Goal: Task Accomplishment & Management: Complete application form

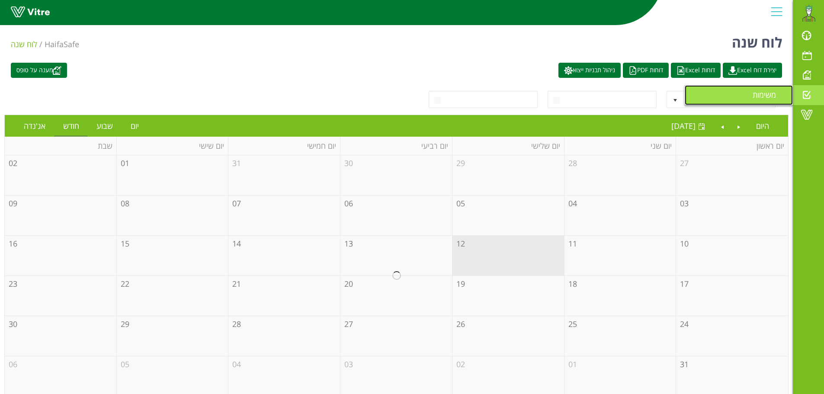
click at [760, 96] on span "משימות" at bounding box center [770, 95] width 34 height 10
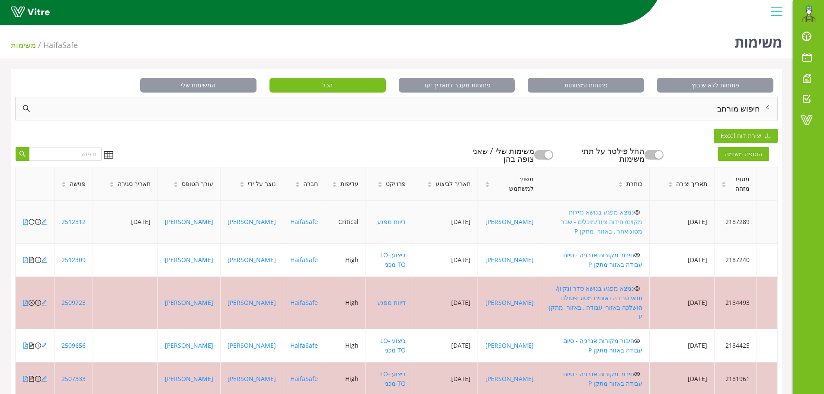
click at [626, 214] on link "נמצא מפגע בנושא נזילות מקוים/יחידות ציוד/מיכלים - שבר מסוג אחר , באזור מתקן P" at bounding box center [601, 221] width 81 height 27
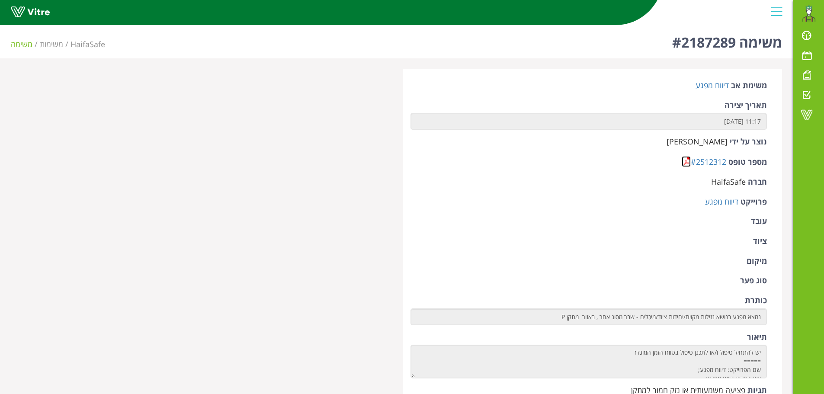
click at [687, 164] on link at bounding box center [686, 161] width 9 height 11
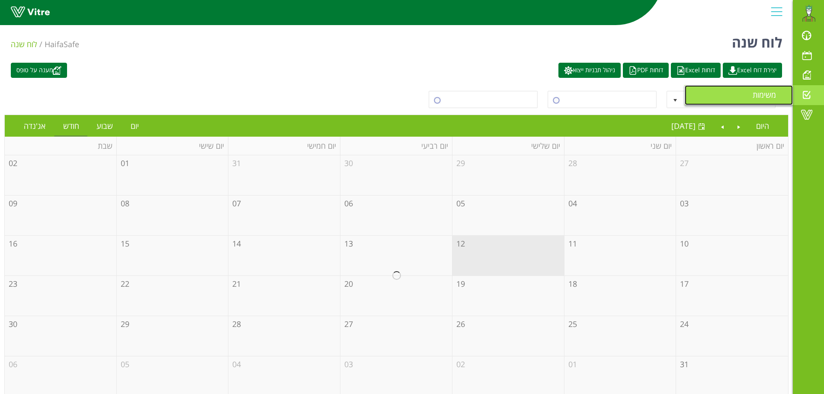
click at [772, 94] on span "משימות" at bounding box center [770, 95] width 34 height 10
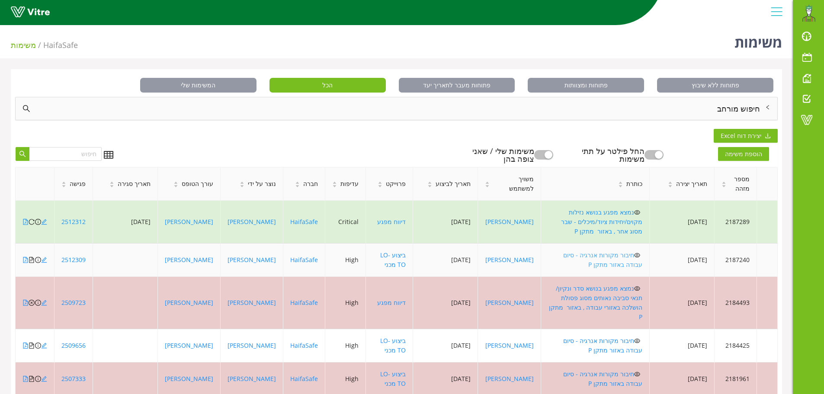
click at [609, 251] on link "חיבור מקורות אנרגיה - סיום עבודה באזור מתקן P" at bounding box center [602, 260] width 79 height 18
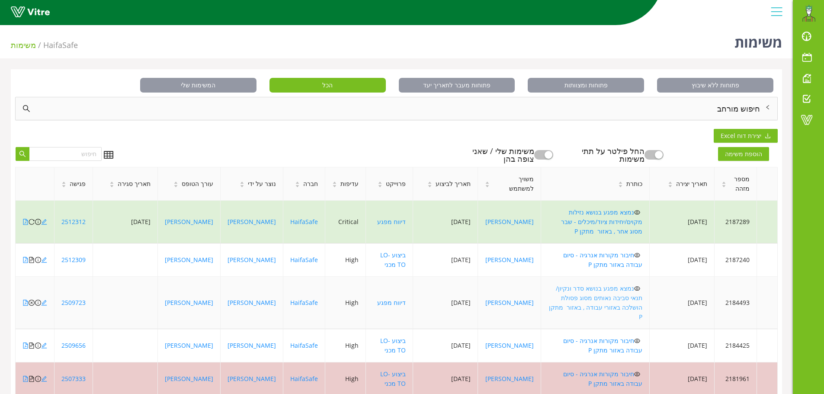
click at [623, 284] on link "נמצא מפגע בנושא סדר ונקיון/ תנאי סביבה נאותים מסוג פסולת הושלכה באזורי עבודה , …" at bounding box center [595, 302] width 93 height 37
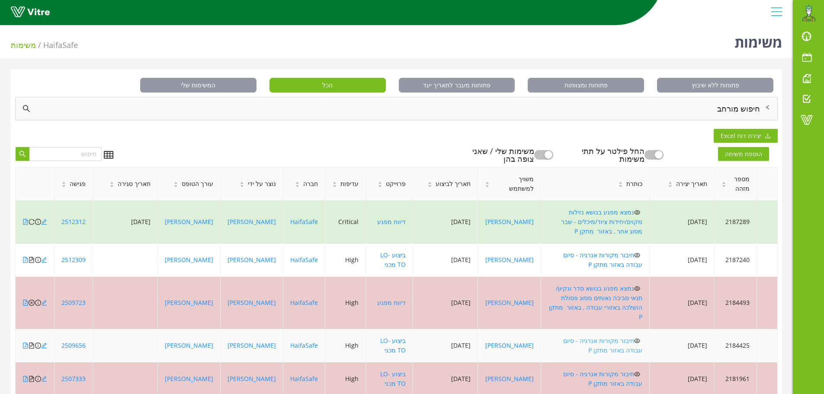
click at [626, 337] on link "חיבור מקורות אנרגיה - סיום עבודה באזור מתקן P" at bounding box center [602, 346] width 79 height 18
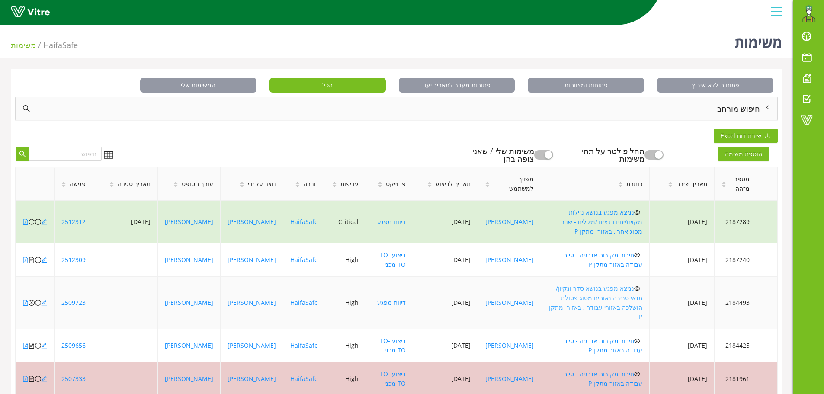
click at [628, 284] on link "נמצא מפגע בנושא סדר ונקיון/ תנאי סביבה נאותים מסוג פסולת הושלכה באזורי עבודה , …" at bounding box center [595, 302] width 93 height 37
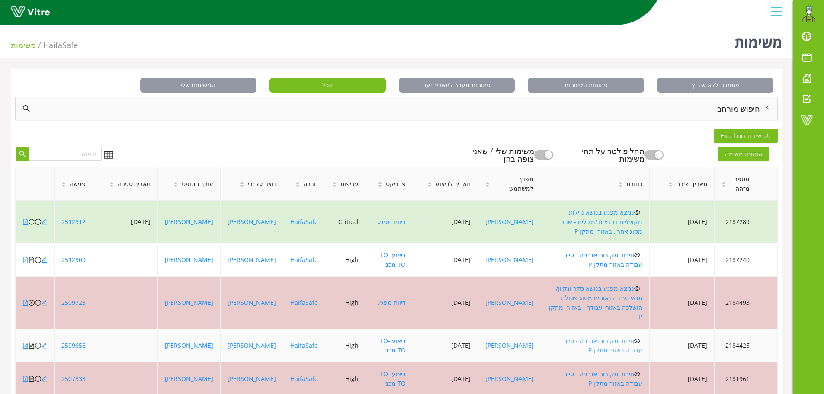
click at [630, 337] on link "חיבור מקורות אנרגיה - סיום עבודה באזור מתקן P" at bounding box center [602, 346] width 79 height 18
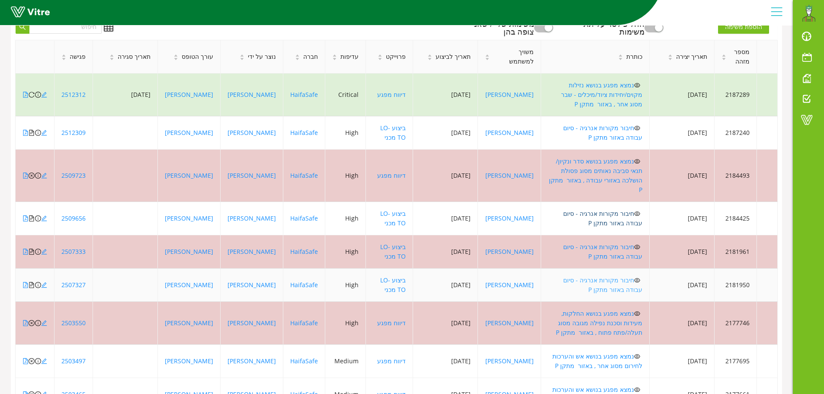
scroll to position [130, 0]
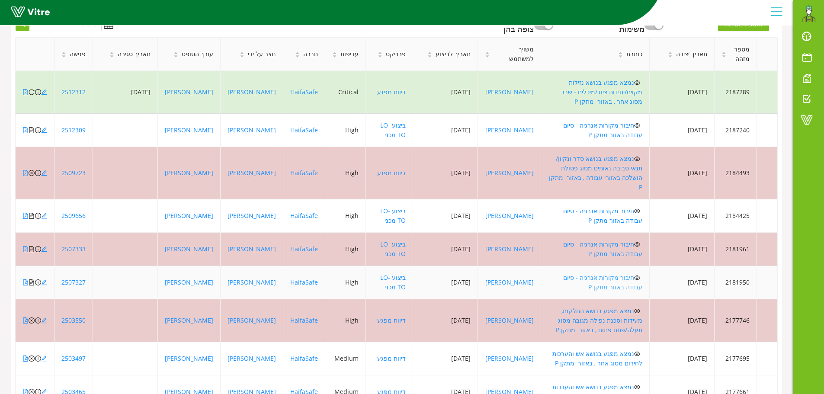
click at [607, 273] on link "חיבור מקורות אנרגיה - סיום עבודה באזור מתקן P" at bounding box center [602, 282] width 79 height 18
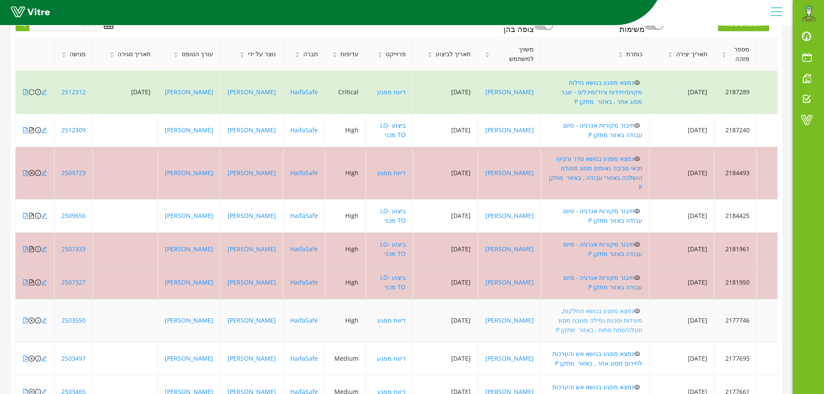
click at [622, 307] on link "נמצא מפגע בנושא החלקות, מעידות וסכנת נפילה מגובה מסוג תעלה/פתח פתוח , באזור מתק…" at bounding box center [599, 320] width 87 height 27
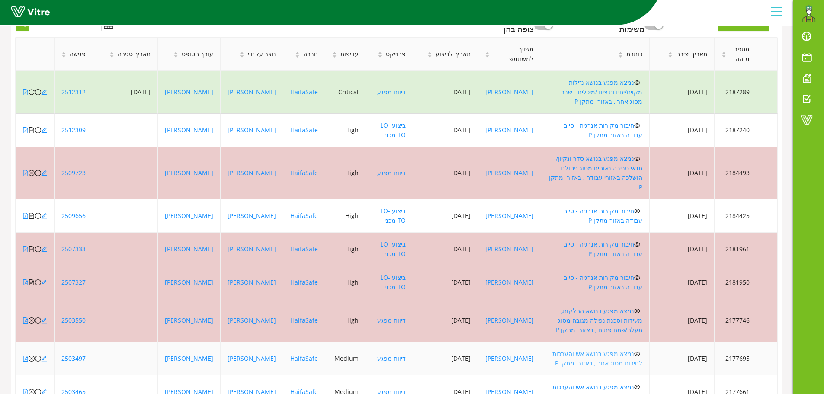
click at [627, 350] on link "נמצא מפגע בנושא אש והערכות לחירום מסוג אחר , באזור מתקן P" at bounding box center [597, 359] width 90 height 18
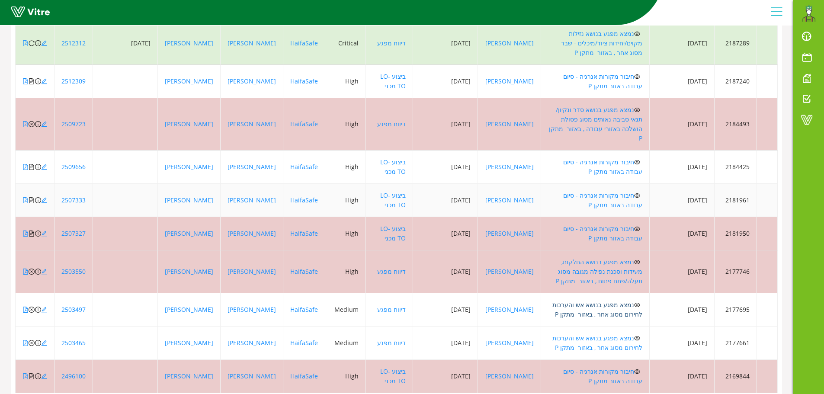
scroll to position [187, 0]
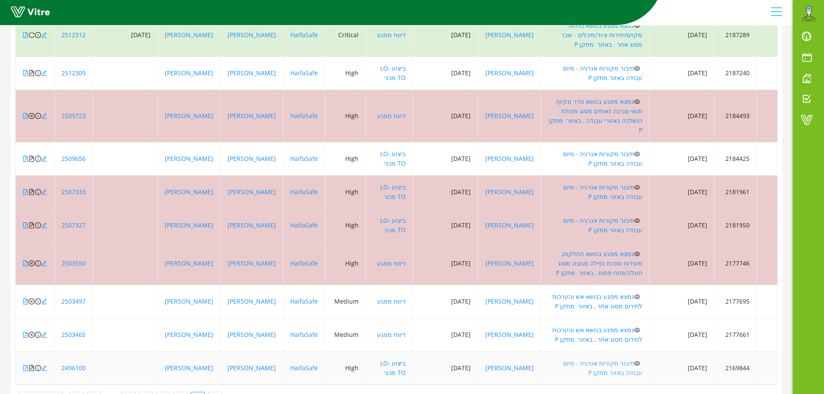
click at [623, 359] on link "חיבור מקורות אנרגיה - סיום עבודה באזור מתקן P" at bounding box center [602, 368] width 79 height 18
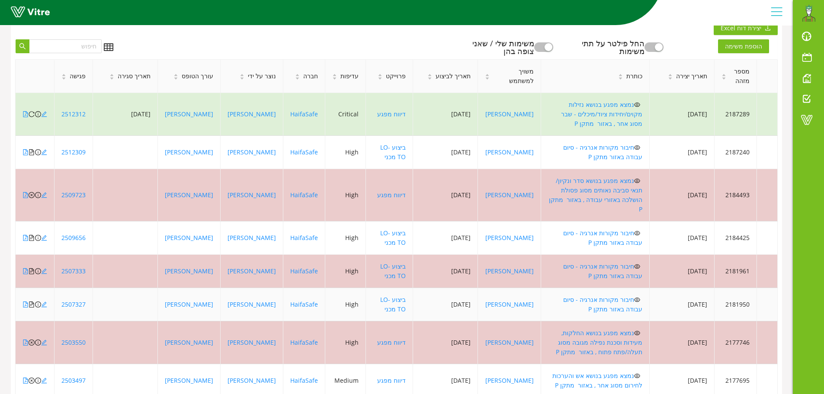
scroll to position [100, 0]
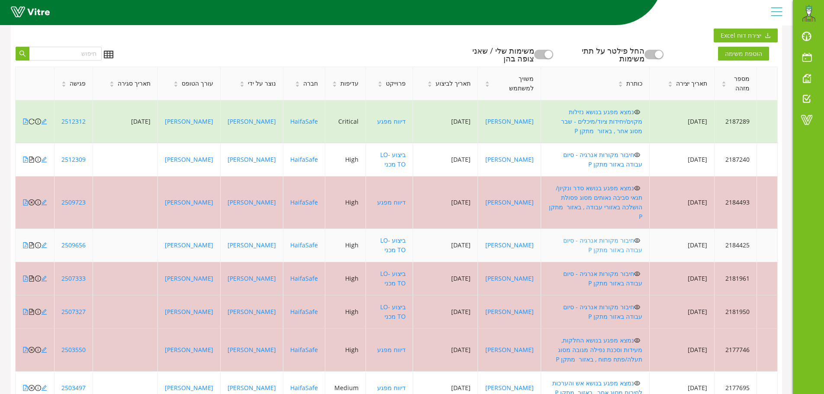
click at [626, 236] on link "חיבור מקורות אנרגיה - סיום עבודה באזור מתקן P" at bounding box center [602, 245] width 79 height 18
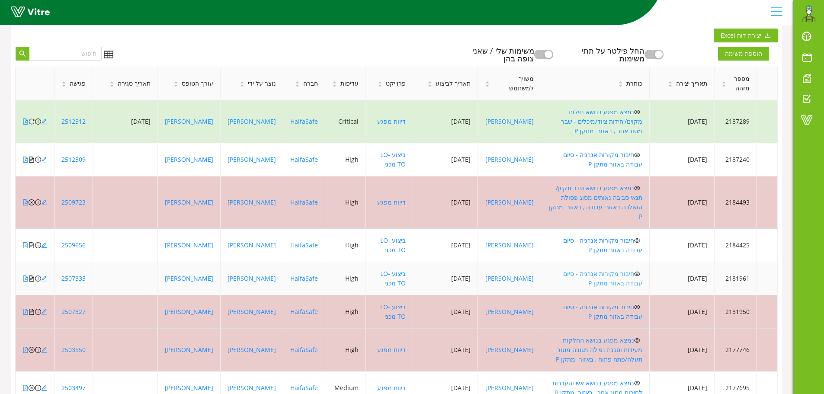
click at [625, 270] on link "חיבור מקורות אנרגיה - סיום עבודה באזור מתקן P" at bounding box center [602, 279] width 79 height 18
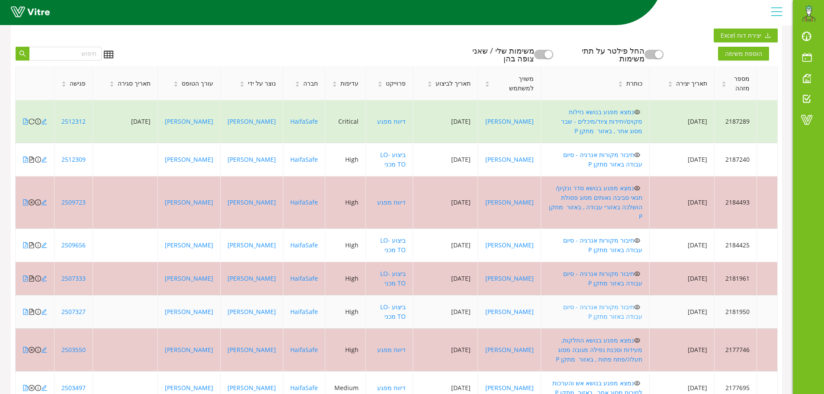
click at [619, 303] on link "חיבור מקורות אנרגיה - סיום עבודה באזור מתקן P" at bounding box center [602, 312] width 79 height 18
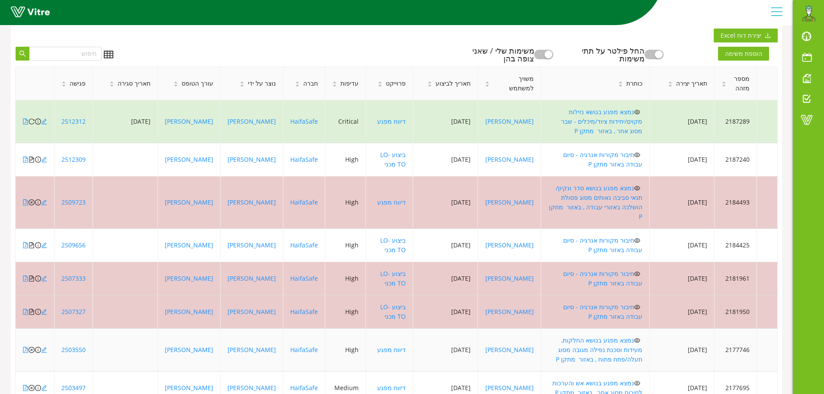
click at [634, 337] on icon "eye" at bounding box center [637, 340] width 6 height 6
click at [623, 336] on link "נמצא מפגע בנושא החלקות, מעידות וסכנת נפילה מגובה מסוג תעלה/פתח פתוח , באזור מתק…" at bounding box center [599, 349] width 87 height 27
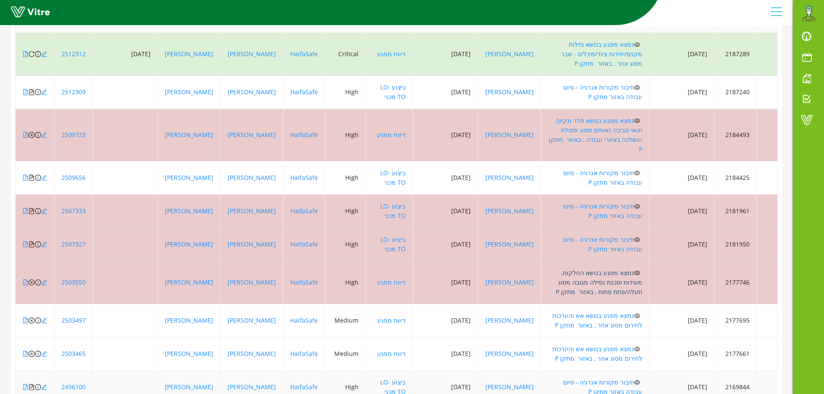
scroll to position [187, 0]
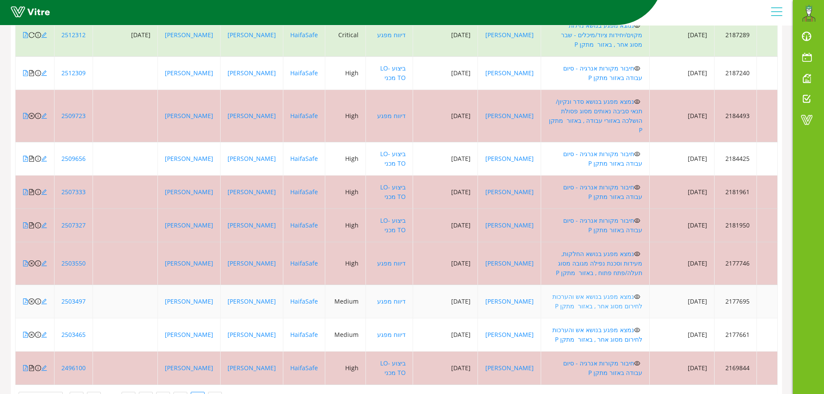
click at [622, 292] on link "נמצא מפגע בנושא אש והערכות לחירום מסוג אחר , באזור מתקן P" at bounding box center [597, 301] width 90 height 18
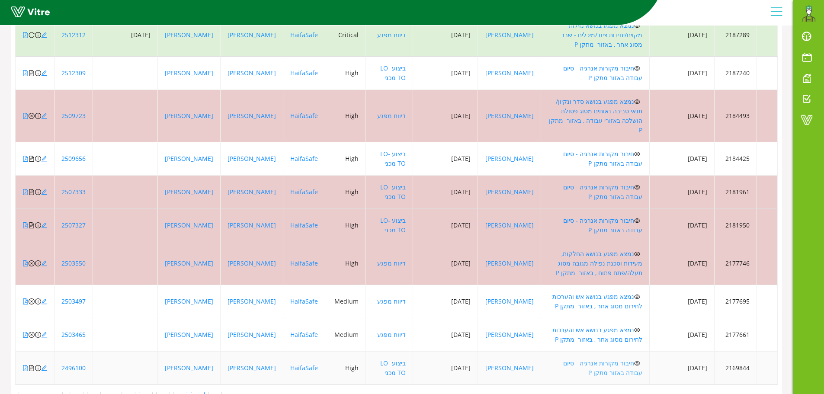
click at [629, 359] on link "חיבור מקורות אנרגיה - סיום עבודה באזור מתקן P" at bounding box center [602, 368] width 79 height 18
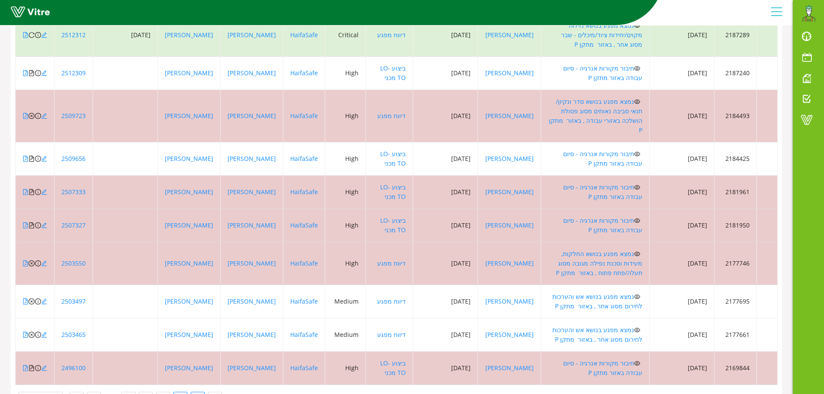
click at [175, 392] on link "2" at bounding box center [180, 398] width 13 height 13
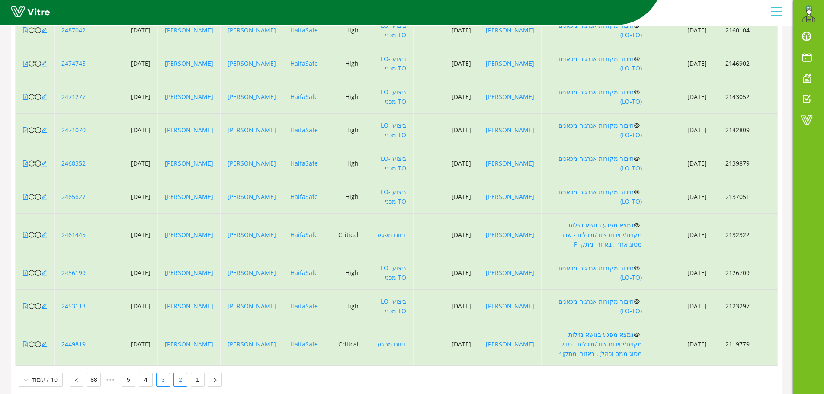
click at [165, 373] on link "3" at bounding box center [163, 379] width 13 height 13
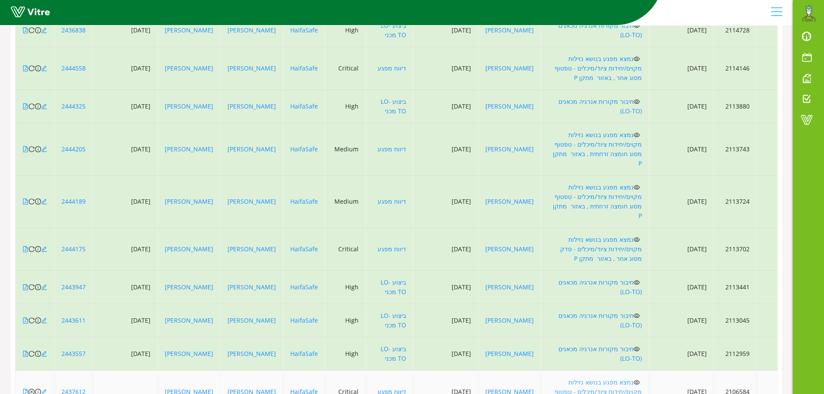
click at [629, 378] on link "נמצא מפגע בנושא נזילות מקוים/יחידות ציוד/מיכלים - טפטוף מסוג אחר , באזור מתקן P" at bounding box center [598, 391] width 87 height 27
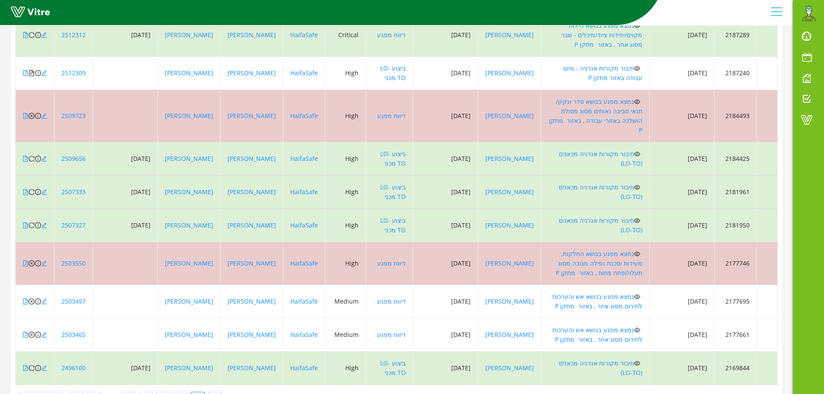
click at [669, 392] on ul "1 2 3 4 5 ••• 88 10 / עמוד" at bounding box center [396, 399] width 763 height 14
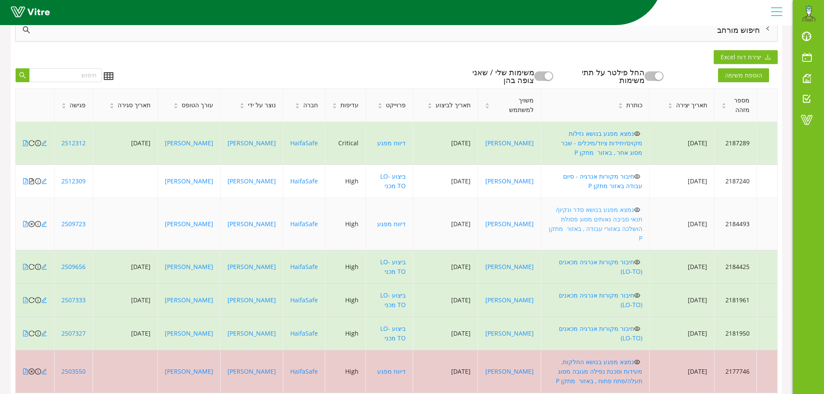
scroll to position [0, 0]
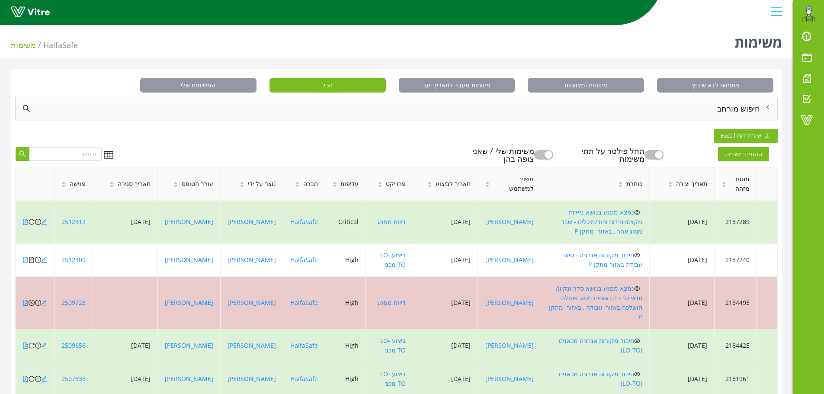
click at [552, 152] on div "button" at bounding box center [549, 155] width 8 height 8
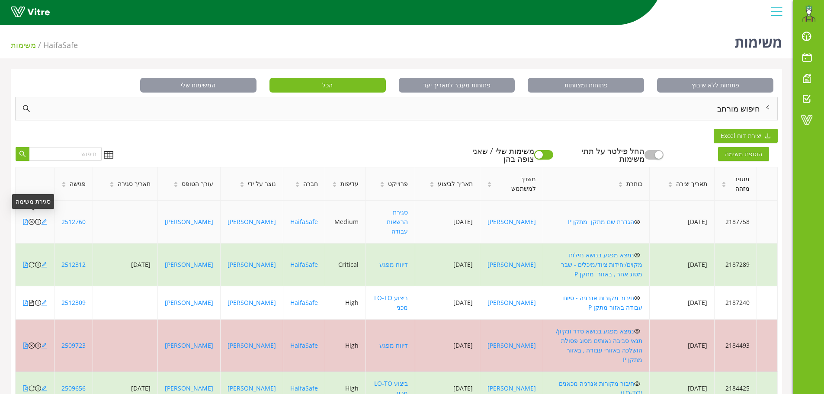
click at [31, 219] on icon "close-circle" at bounding box center [32, 222] width 6 height 6
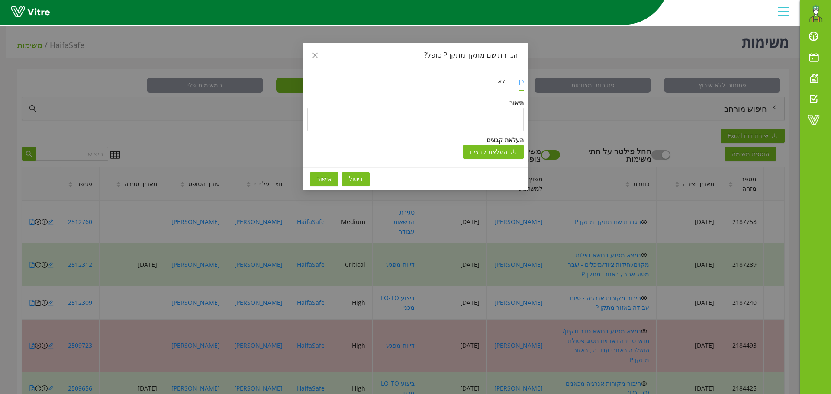
click at [316, 178] on button "אישור" at bounding box center [324, 179] width 29 height 14
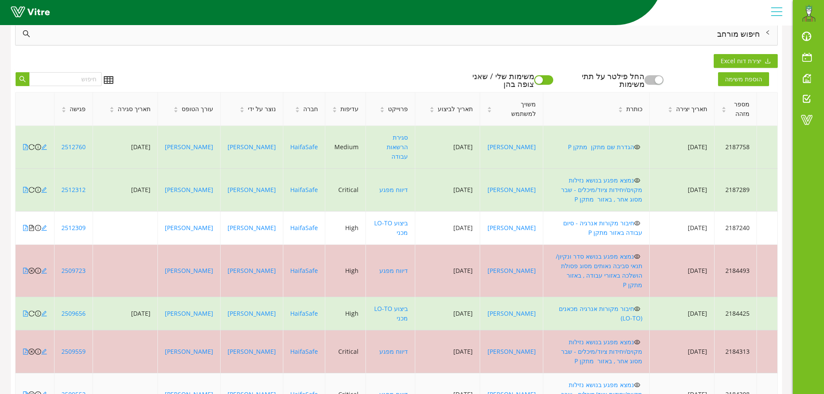
scroll to position [87, 0]
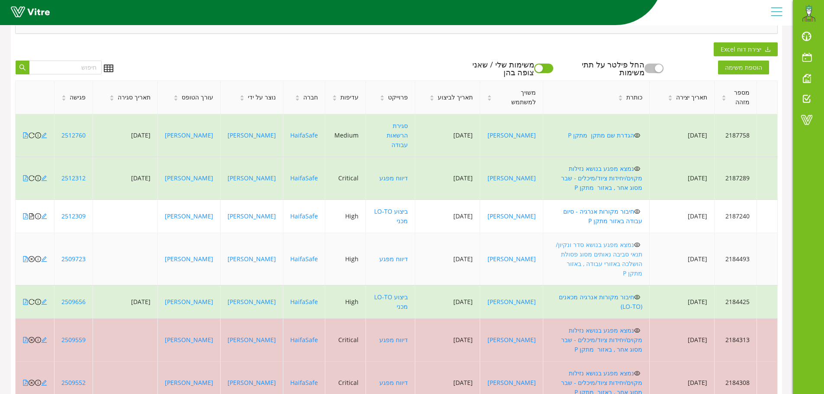
click at [632, 241] on link "נמצא מפגע בנושא סדר ונקיון/ תנאי סביבה נאותים מסוג פסולת הושלכה באזורי עבודה , …" at bounding box center [599, 259] width 87 height 37
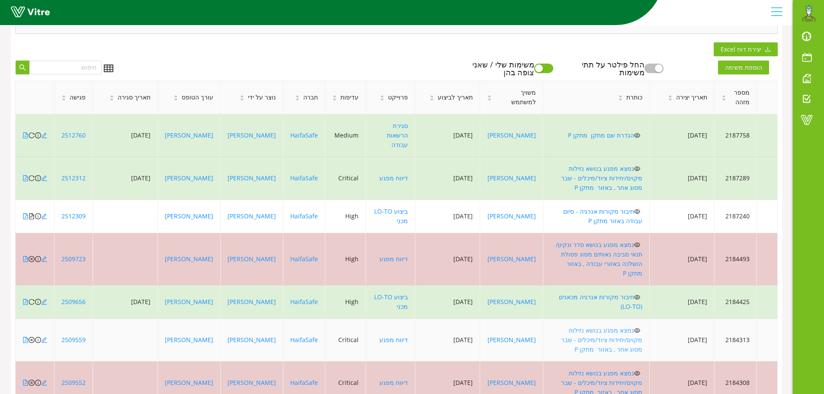
click at [627, 326] on link "נמצא מפגע בנושא נזילות מקוים/יחידות ציוד/מיכלים - שבר מסוג אחר , באזור מתקן P" at bounding box center [601, 339] width 81 height 27
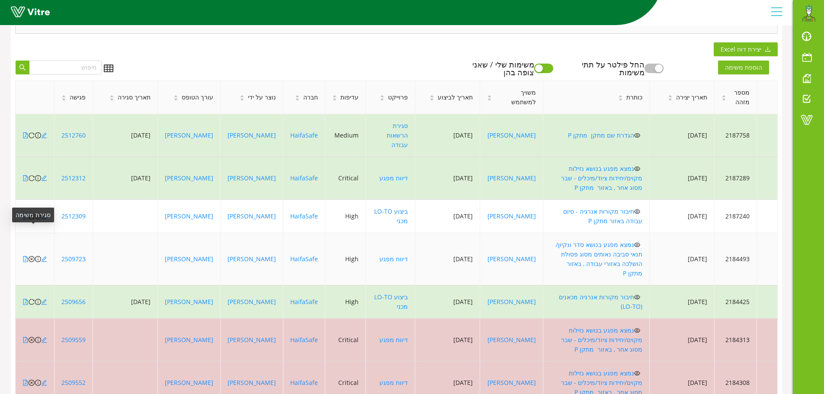
click at [32, 256] on icon "close-circle" at bounding box center [32, 259] width 6 height 6
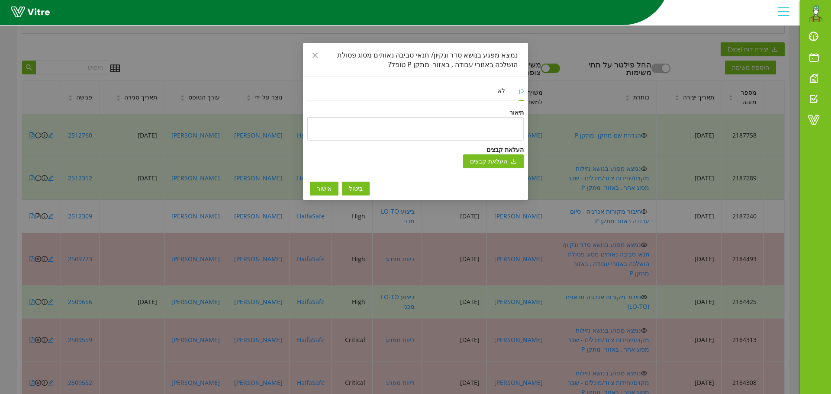
click at [331, 186] on button "אישור" at bounding box center [324, 189] width 29 height 14
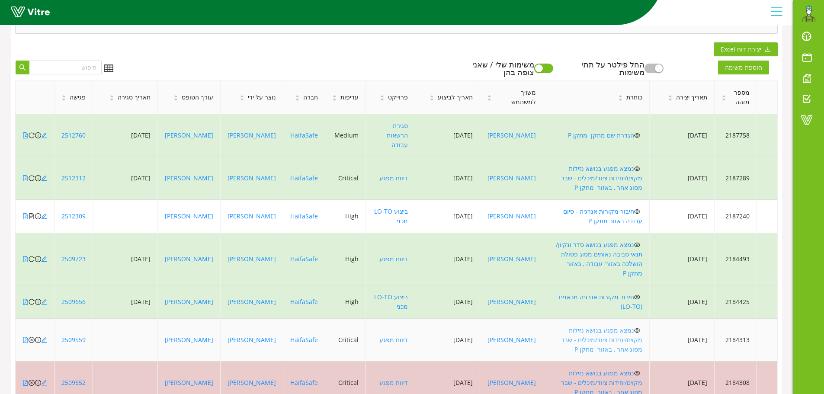
click at [622, 326] on link "נמצא מפגע בנושא נזילות מקוים/יחידות ציוד/מיכלים - שבר מסוג אחר , באזור מתקן P" at bounding box center [601, 339] width 81 height 27
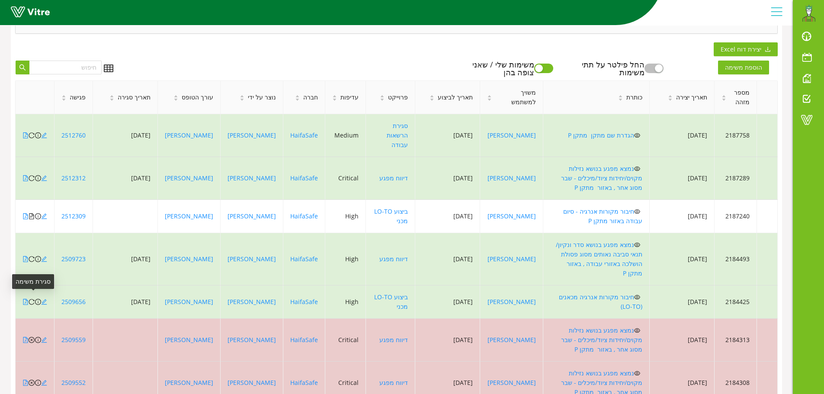
click at [31, 337] on icon "close-circle" at bounding box center [32, 340] width 6 height 6
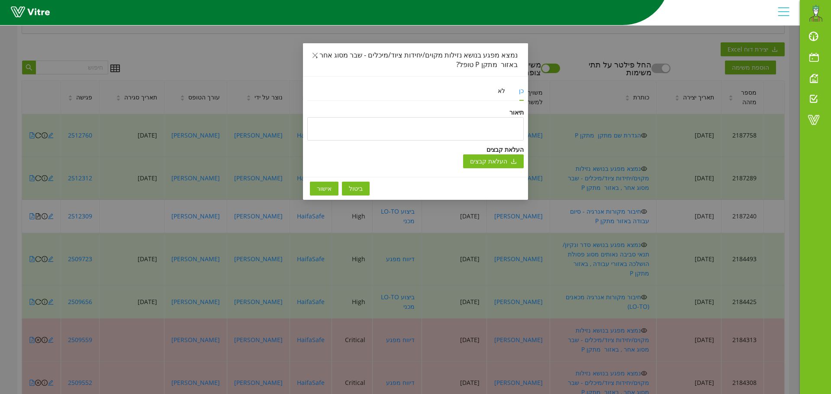
click at [324, 189] on span "אישור" at bounding box center [324, 189] width 15 height 10
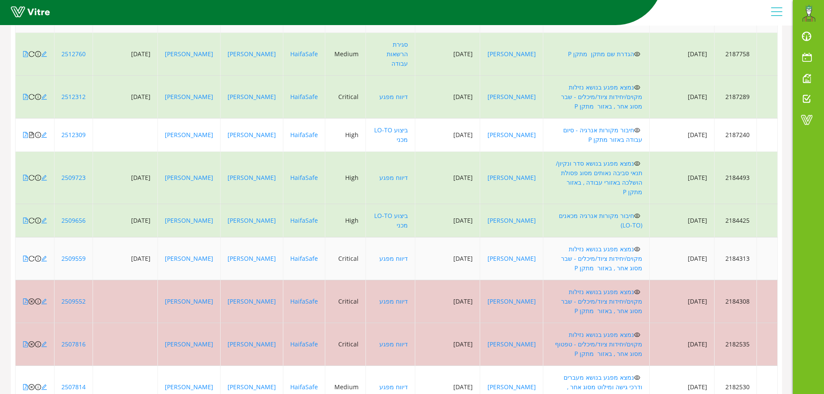
scroll to position [173, 0]
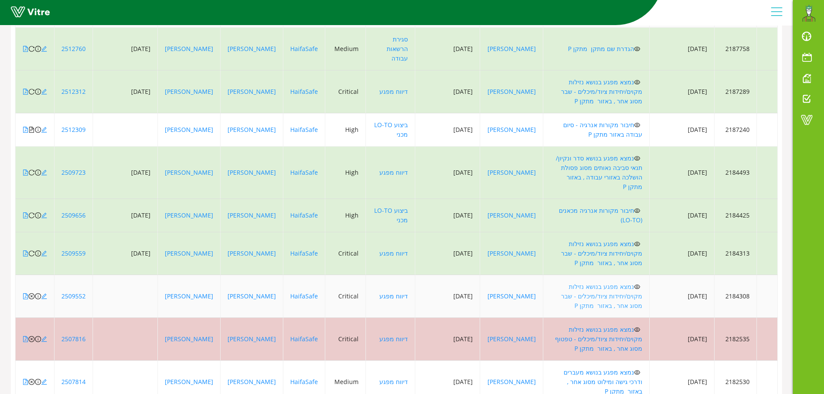
click at [626, 282] on link "נמצא מפגע בנושא נזילות מקוים/יחידות ציוד/מיכלים - שבר מסוג אחר , באזור מתקן P" at bounding box center [601, 295] width 81 height 27
click at [32, 293] on icon "close-circle" at bounding box center [32, 296] width 6 height 6
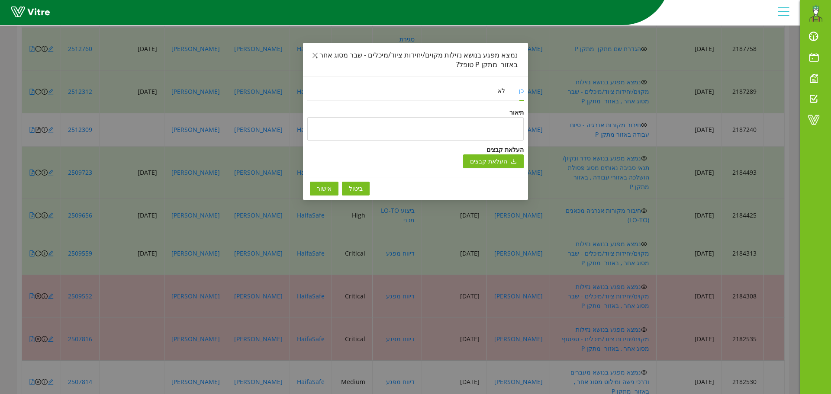
click at [323, 190] on span "אישור" at bounding box center [324, 189] width 15 height 10
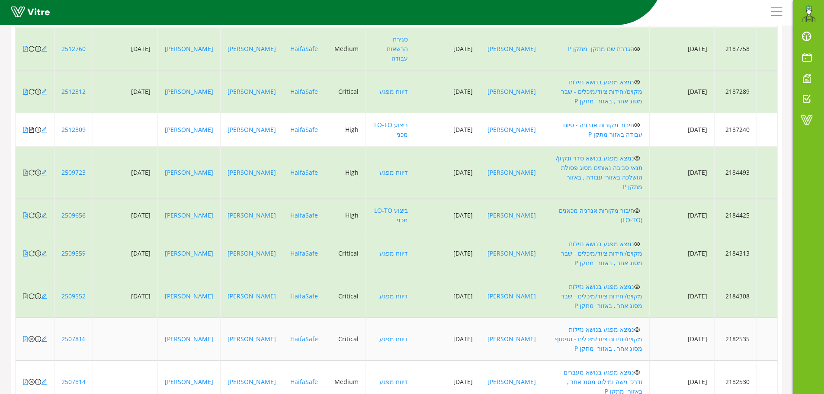
click at [634, 327] on icon "eye" at bounding box center [637, 330] width 6 height 6
click at [615, 325] on link "נמצא מפגע בנושא נזילות מקוים/יחידות ציוד/מיכלים - טפטוף מסוג אחר , באזור מתקן P" at bounding box center [598, 338] width 87 height 27
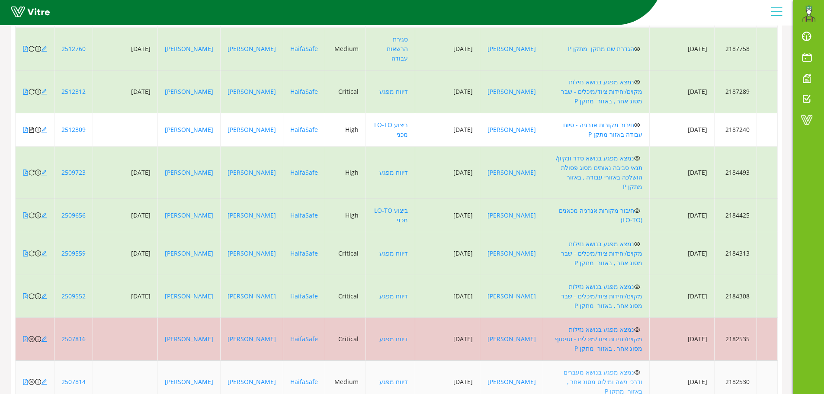
click at [611, 368] on link "נמצא מפגע בנושא מעברים ודרכי גישה ומילוט מסוג אחר , באזור מתקן P" at bounding box center [603, 381] width 79 height 27
click at [622, 368] on link "נמצא מפגע בנושא מעברים ודרכי גישה ומילוט מסוג אחר , באזור מתקן P" at bounding box center [603, 381] width 79 height 27
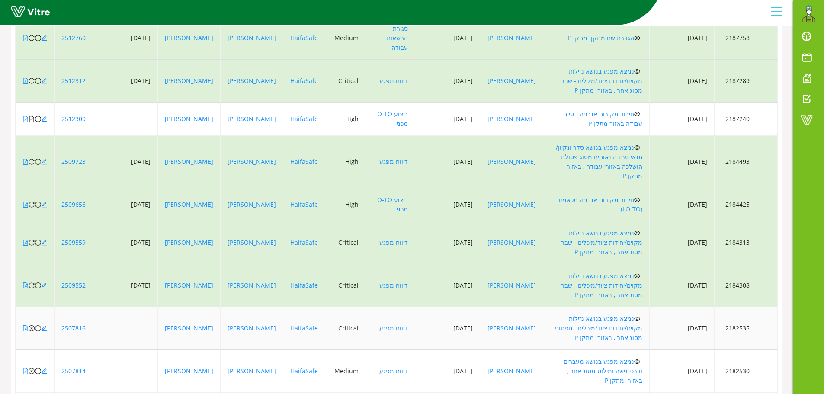
scroll to position [187, 0]
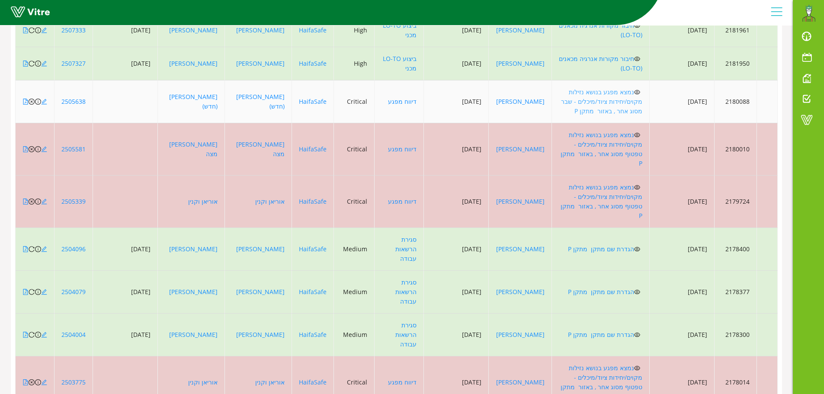
click at [623, 91] on link "נמצא מפגע בנושא נזילות מקוים/יחידות ציוד/מיכלים - שבר מסוג אחר , באזור מתקן P" at bounding box center [601, 101] width 81 height 27
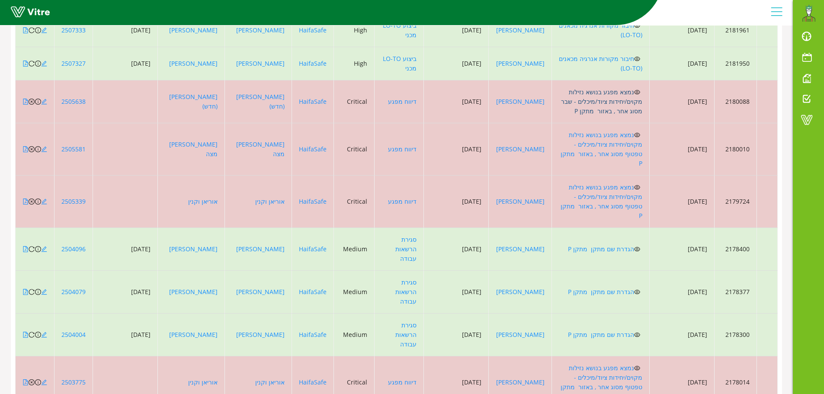
scroll to position [144, 0]
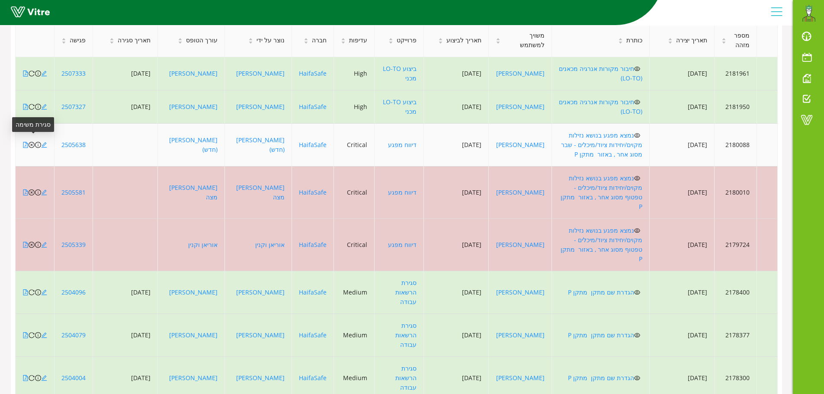
click at [31, 142] on icon "close-circle" at bounding box center [32, 145] width 6 height 6
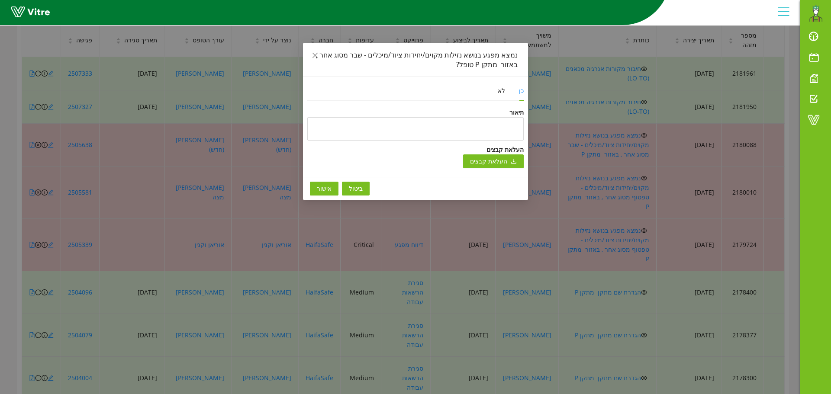
click at [323, 186] on span "אישור" at bounding box center [324, 189] width 15 height 10
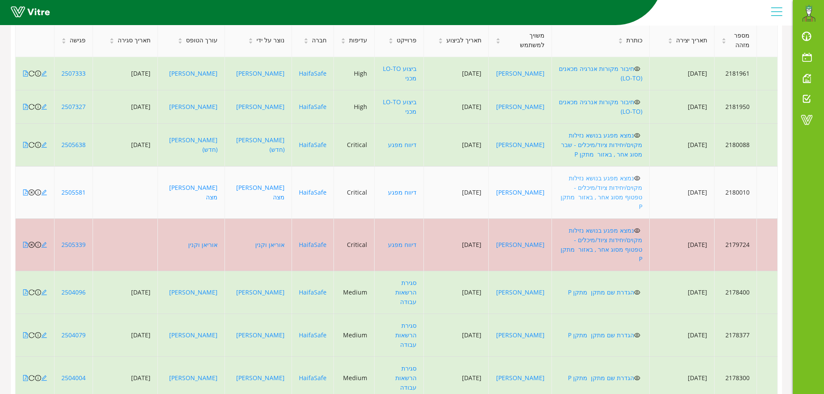
click at [629, 174] on link "נמצא מפגע בנושא נזילות מקוים/יחידות ציוד/מיכלים - טפטוף מסוג אחר , באזור מתקן P" at bounding box center [602, 192] width 82 height 37
click at [32, 189] on icon "close-circle" at bounding box center [32, 192] width 6 height 6
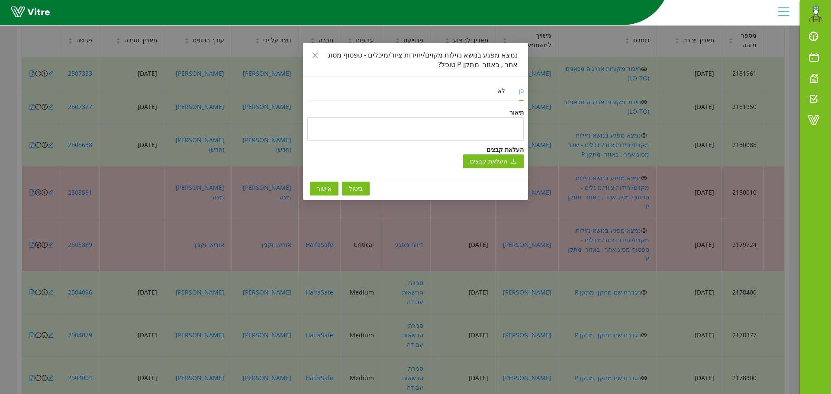
click at [321, 185] on span "אישור" at bounding box center [324, 189] width 15 height 10
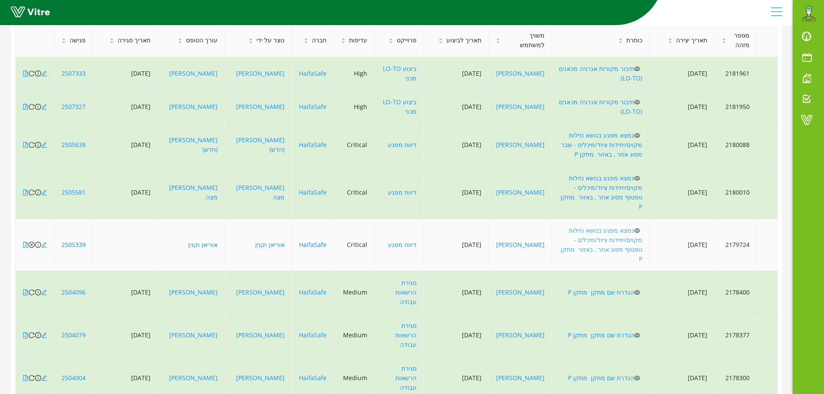
click at [630, 226] on link "נמצא מפגע בנושא נזילות מקוים/יחידות ציוד/מיכלים - טפטוף מסוג אחר , באזור מתקן P" at bounding box center [602, 244] width 82 height 37
click at [31, 242] on icon "close-circle" at bounding box center [32, 245] width 6 height 6
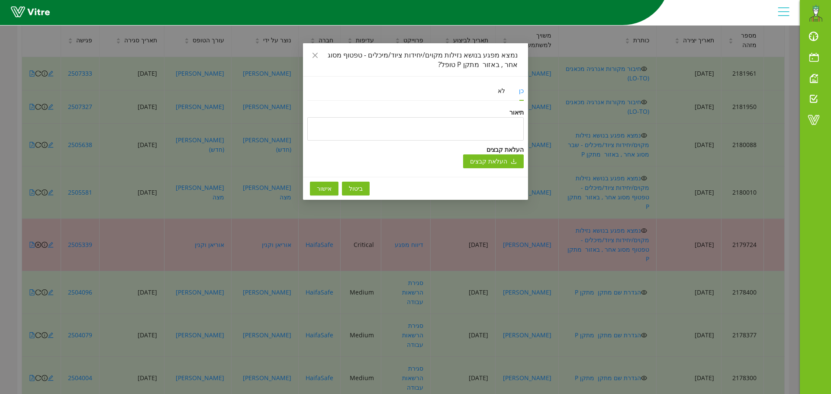
click at [334, 188] on button "אישור" at bounding box center [324, 189] width 29 height 14
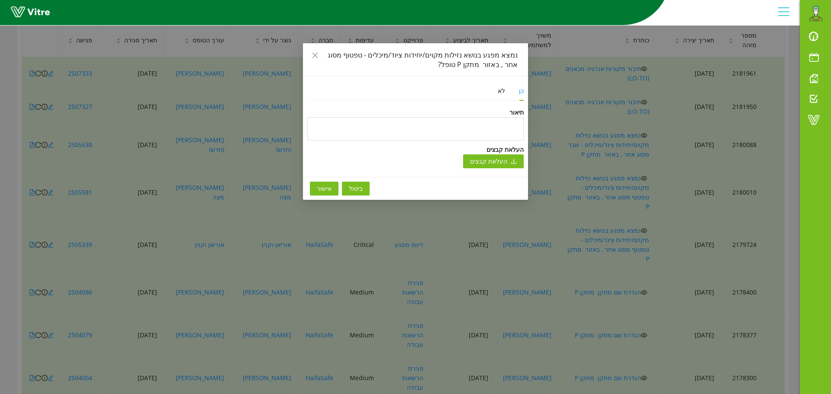
click at [325, 189] on span "אישור" at bounding box center [324, 189] width 15 height 10
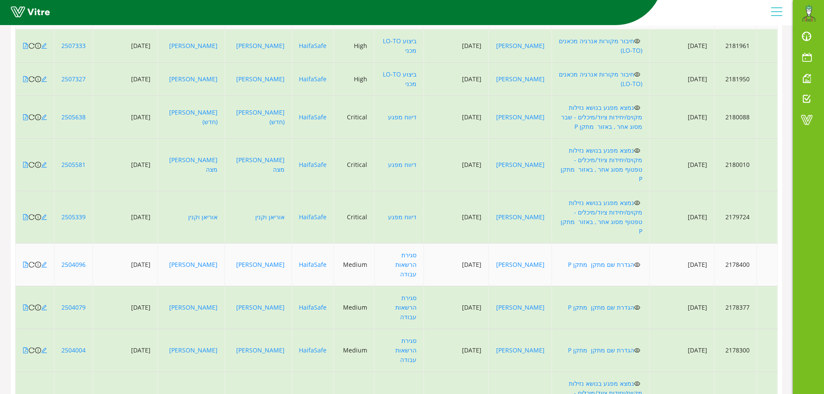
scroll to position [187, 0]
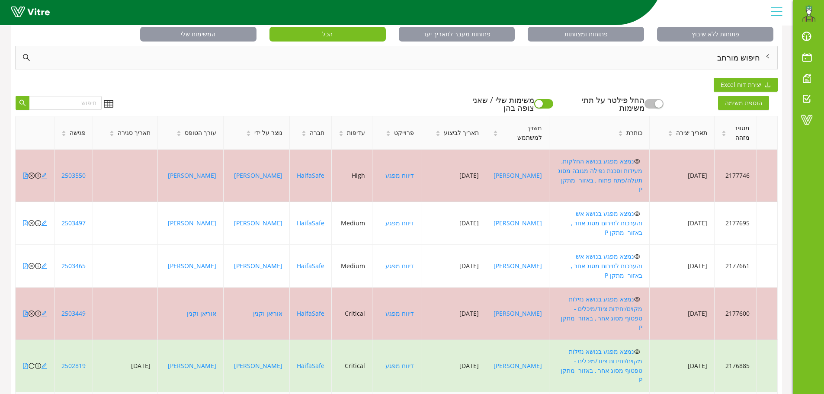
scroll to position [14, 0]
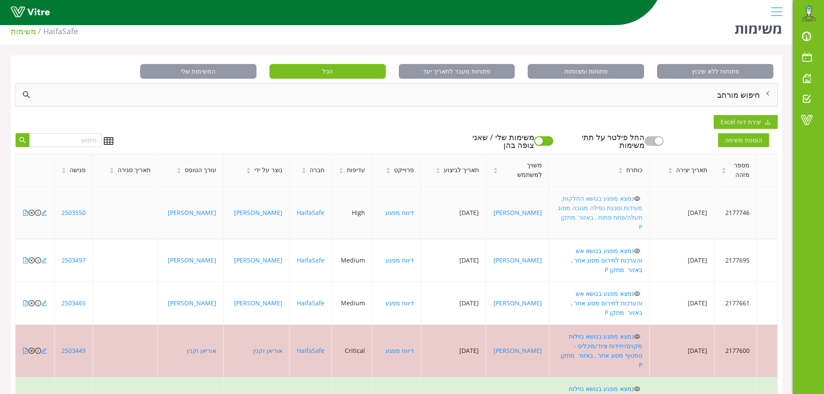
click at [630, 199] on link "נמצא מפגע בנושא החלקות, מעידות וסכנת נפילה מגובה מסוג תעלה/פתח פתוח , באזור מתק…" at bounding box center [600, 212] width 84 height 37
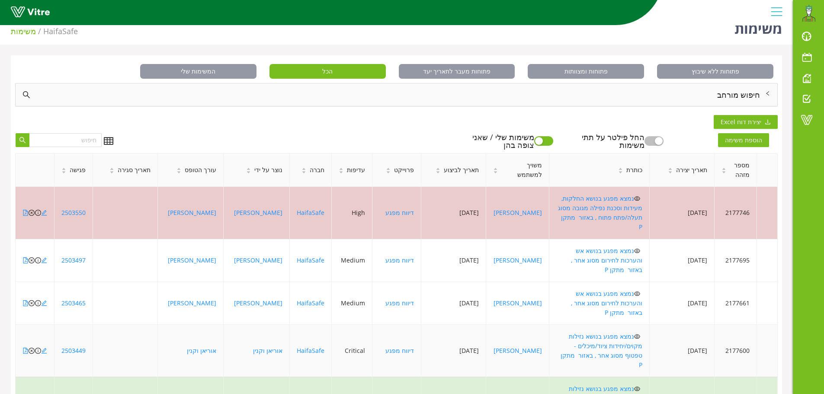
click at [634, 334] on icon "eye" at bounding box center [637, 337] width 6 height 6
click at [630, 332] on link "נמצא מפגע בנושא נזילות מקוים/יחידות ציוד/מיכלים - טפטוף מסוג אחר , באזור מתקן P" at bounding box center [602, 350] width 82 height 37
click at [31, 348] on icon "close-circle" at bounding box center [32, 351] width 6 height 6
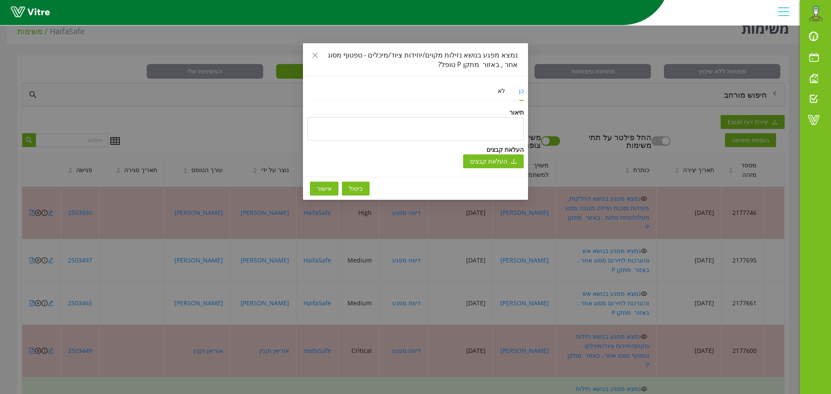
click at [333, 191] on button "אישור" at bounding box center [324, 189] width 29 height 14
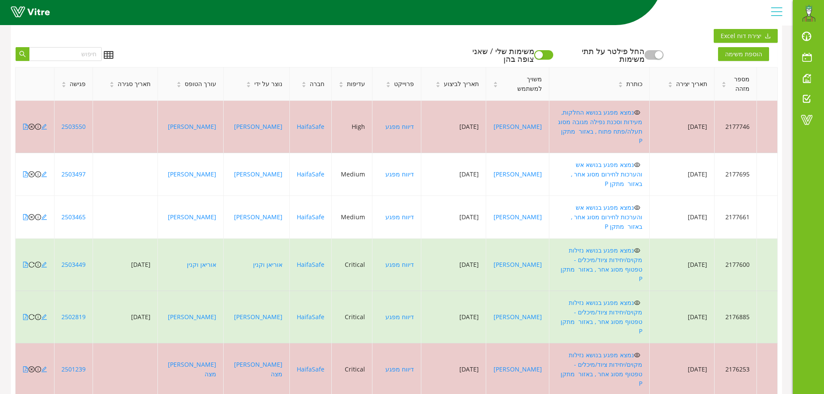
scroll to position [100, 0]
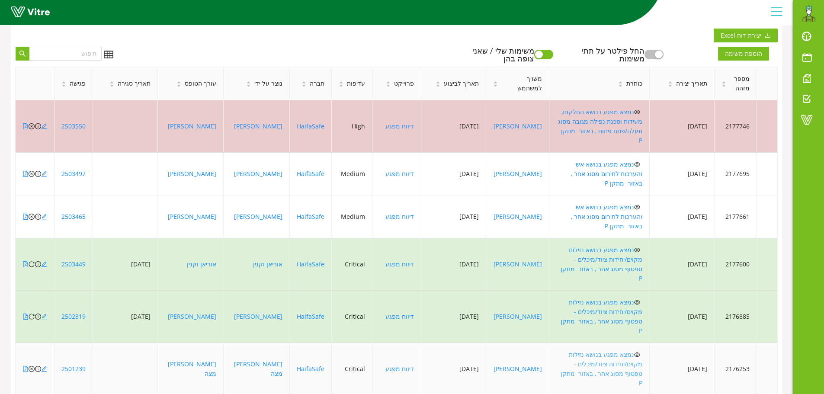
click at [624, 350] on link "נמצא מפגע בנושא נזילות מקוים/יחידות ציוד/מיכלים - טפטוף מסוג אחר , באזור מתקן P" at bounding box center [602, 368] width 82 height 37
click at [32, 366] on icon "close-circle" at bounding box center [32, 369] width 6 height 6
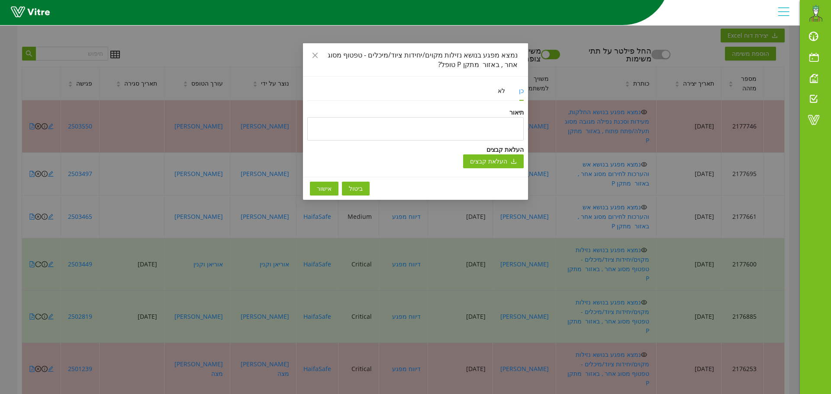
click at [320, 188] on span "אישור" at bounding box center [324, 189] width 15 height 10
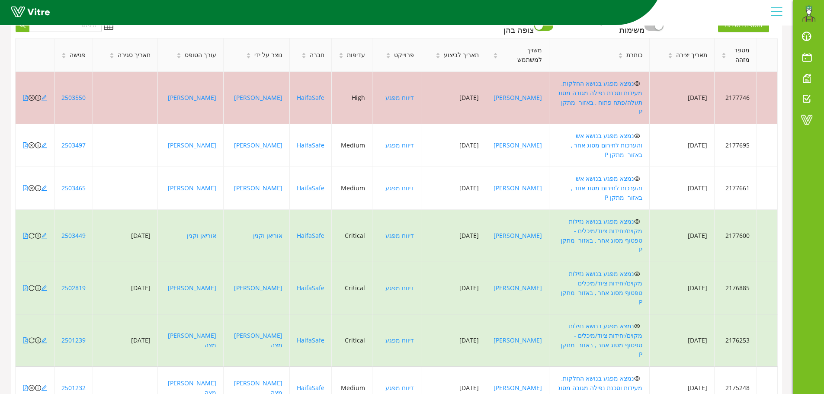
scroll to position [144, 0]
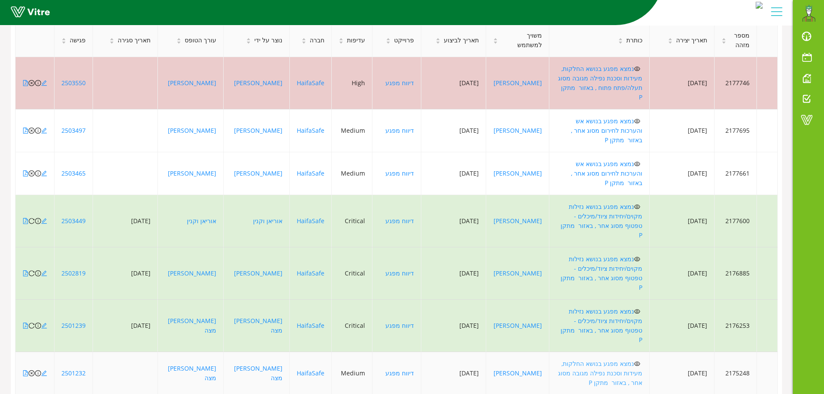
click at [628, 359] on link "נמצא מפגע בנושא החלקות, מעידות וסכנת נפילה מגובה מסוג אחר , באזור מתקן P" at bounding box center [600, 372] width 84 height 27
click at [31, 370] on icon "close-circle" at bounding box center [32, 373] width 6 height 6
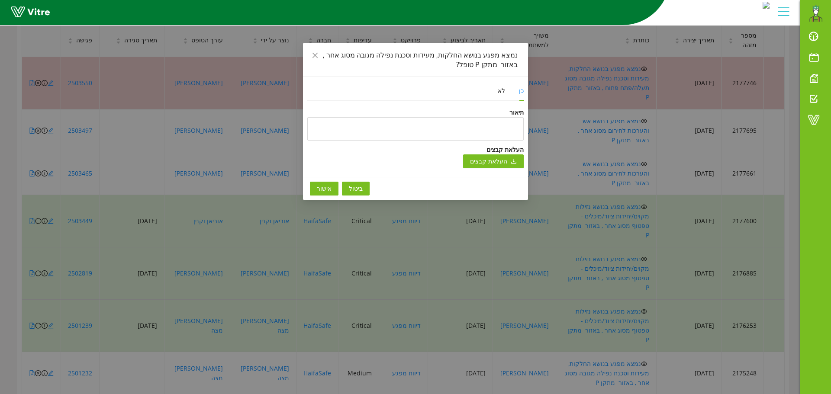
click at [321, 189] on span "אישור" at bounding box center [324, 189] width 15 height 10
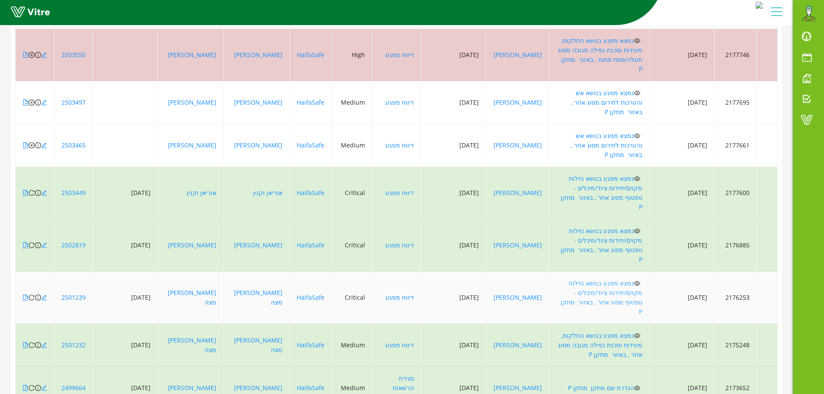
scroll to position [187, 0]
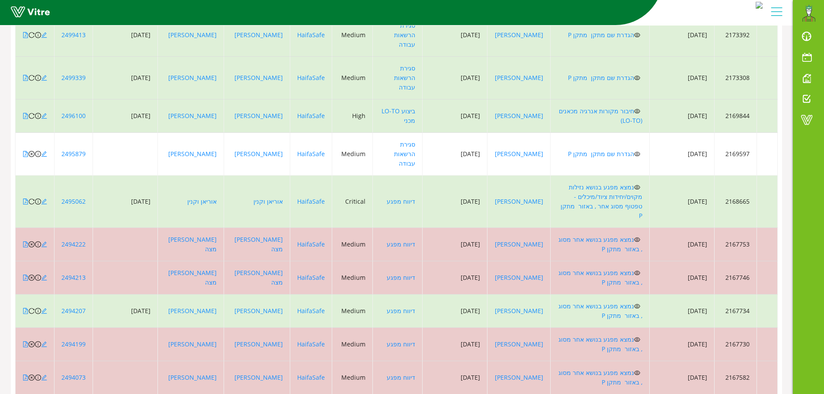
scroll to position [149, 0]
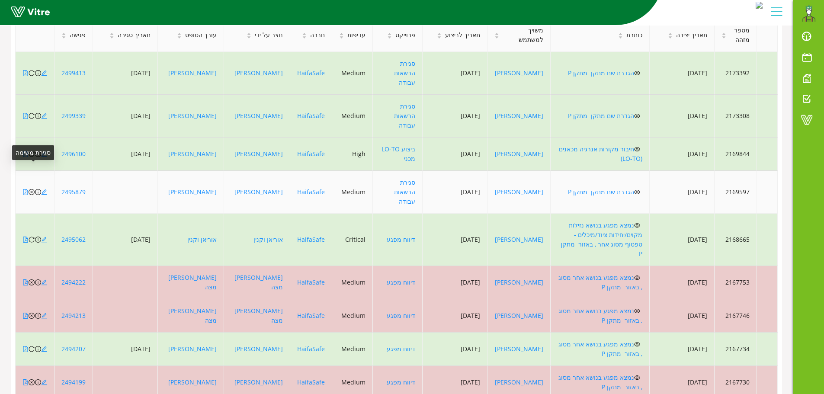
click at [31, 189] on icon "close-circle" at bounding box center [32, 192] width 6 height 6
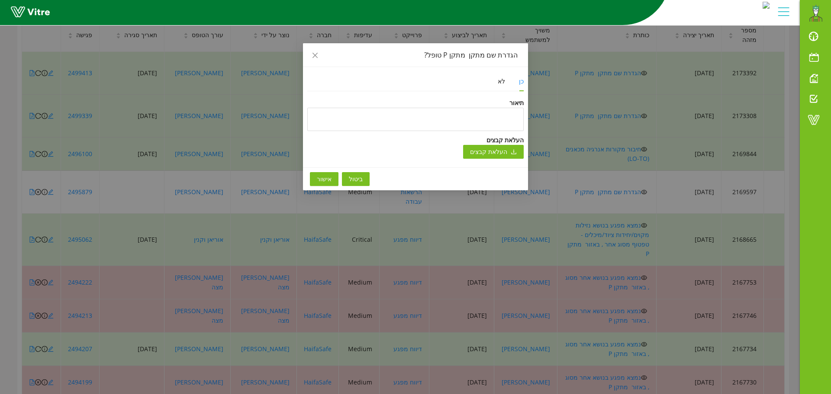
click at [330, 181] on span "אישור" at bounding box center [324, 179] width 15 height 10
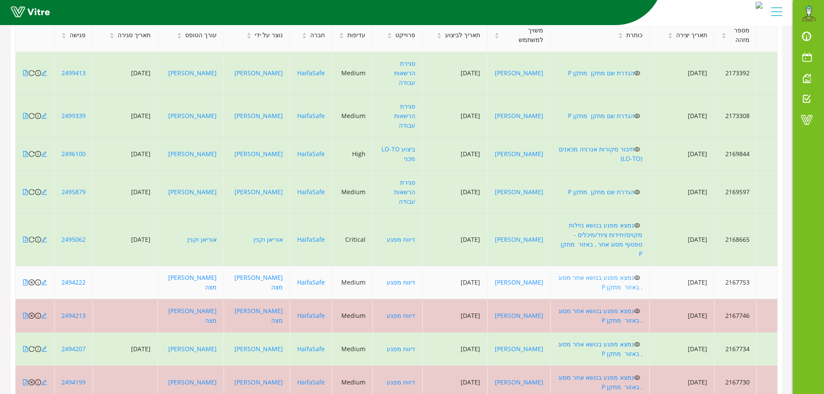
click at [625, 273] on link "נמצא מפגע בנושא אחר מסוג , באזור מתקן P" at bounding box center [600, 282] width 84 height 18
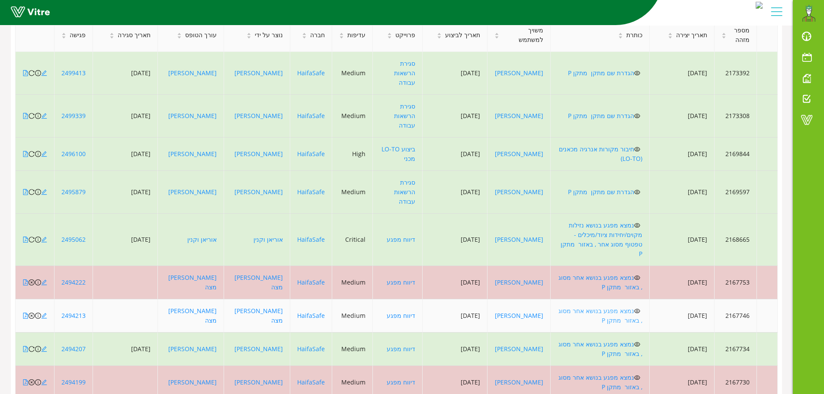
click at [621, 307] on link "נמצא מפגע בנושא אחר מסוג , באזור מתקן P" at bounding box center [600, 316] width 84 height 18
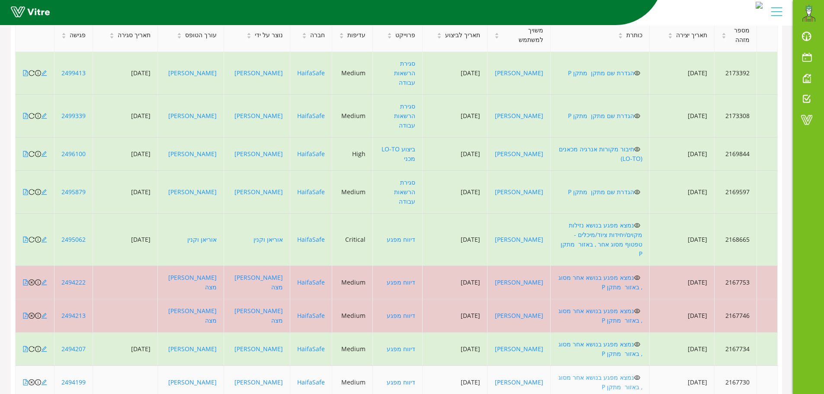
click at [627, 373] on link "נמצא מפגע בנושא אחר מסוג , באזור מתקן P" at bounding box center [600, 382] width 84 height 18
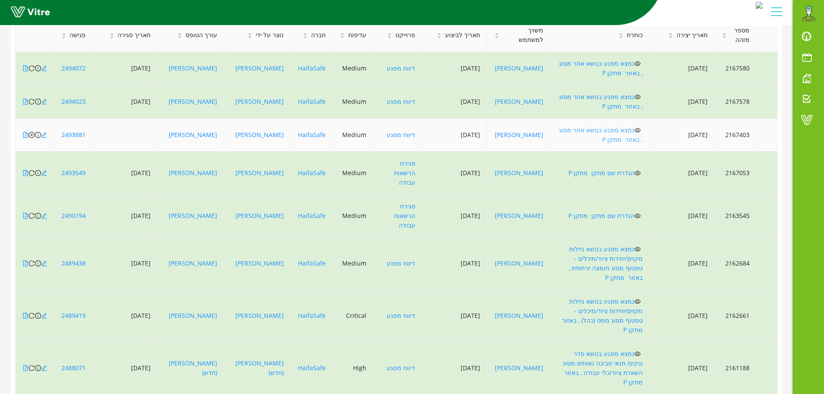
click at [629, 132] on link "נמצא מפגע בנושא אחר מסוג , באזור מתקן P" at bounding box center [601, 135] width 84 height 18
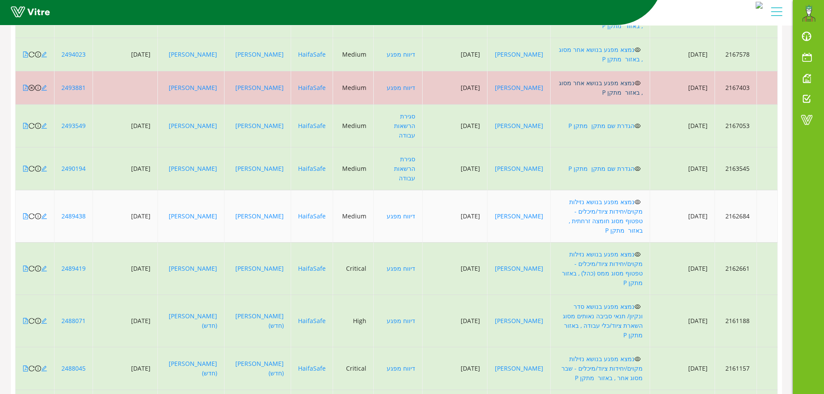
scroll to position [196, 0]
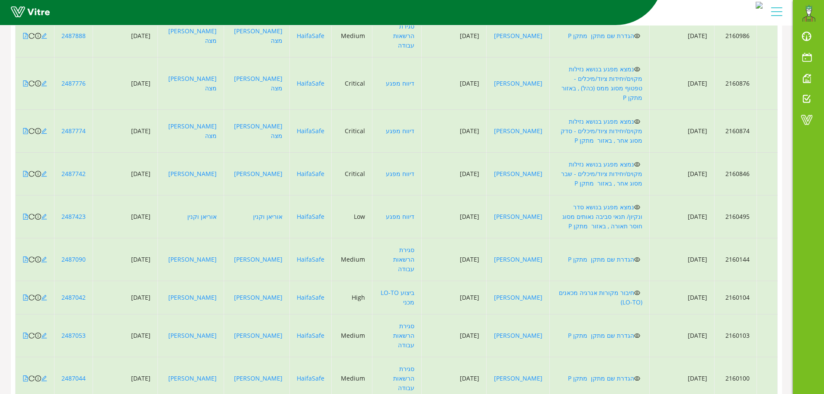
scroll to position [187, 0]
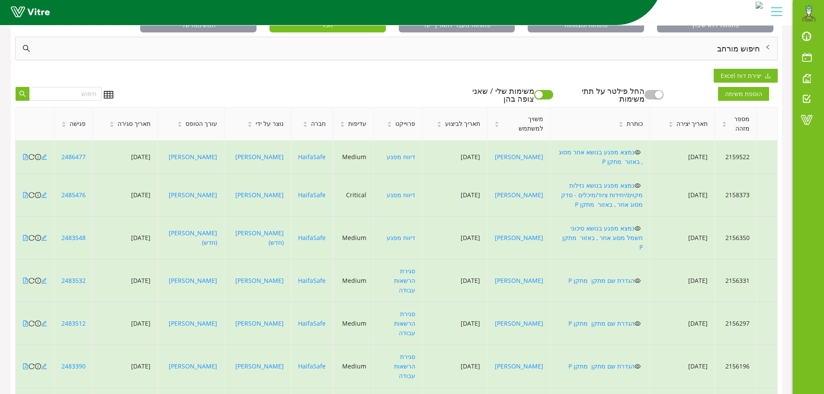
scroll to position [48, 0]
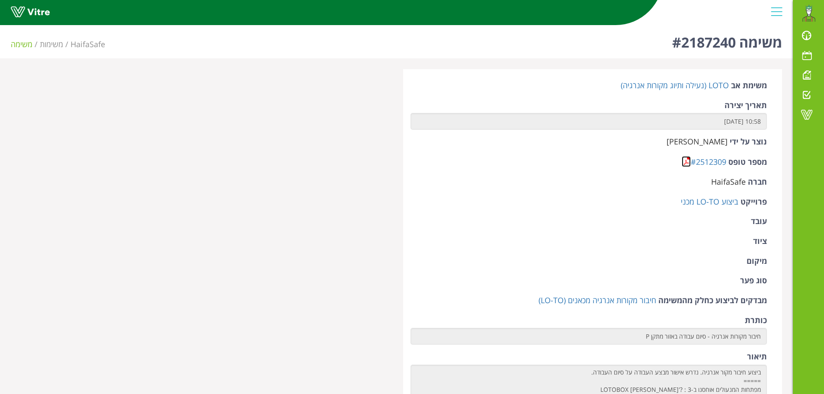
click at [687, 160] on link at bounding box center [686, 161] width 9 height 11
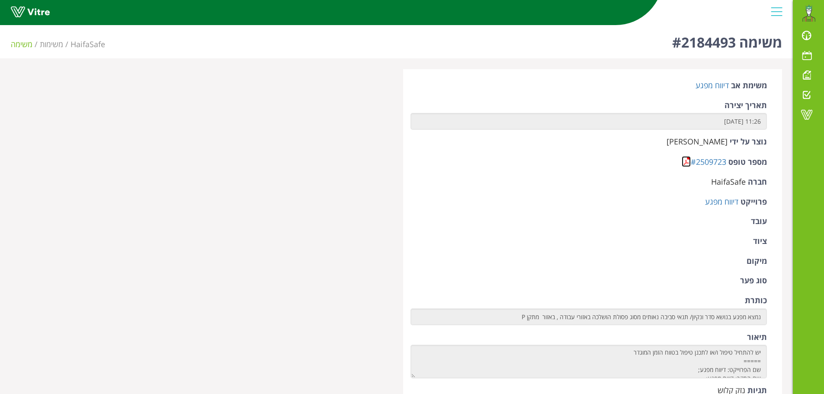
click at [687, 161] on link at bounding box center [686, 161] width 9 height 11
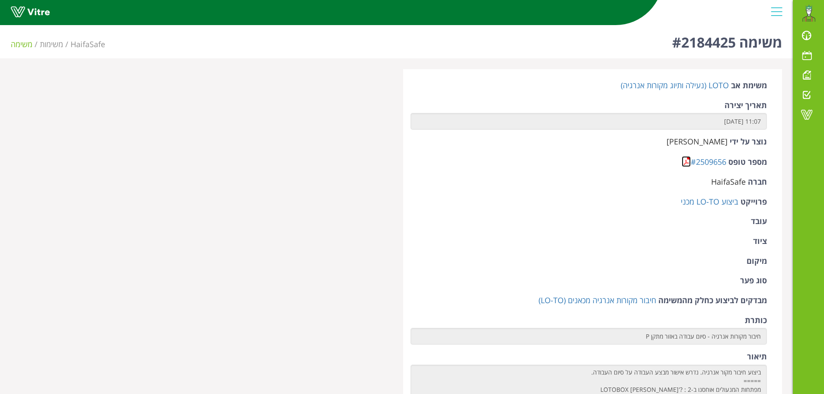
click at [687, 164] on link at bounding box center [686, 161] width 9 height 11
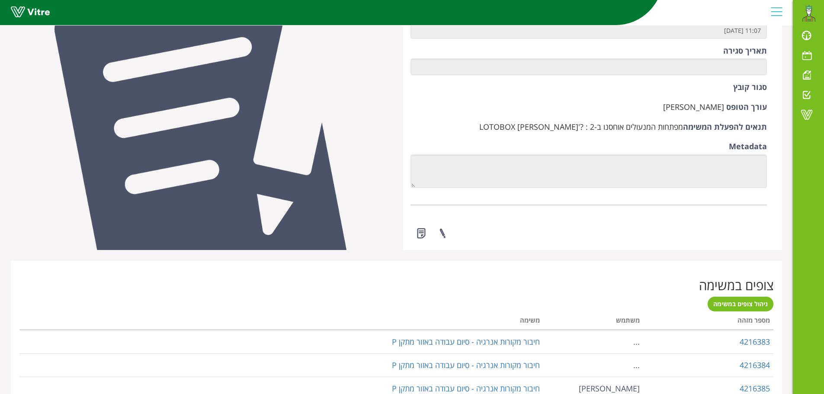
scroll to position [519, 0]
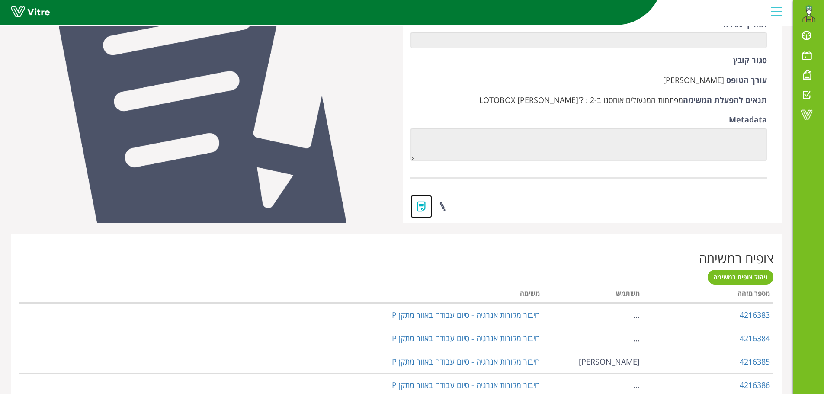
click at [422, 205] on link at bounding box center [422, 206] width 22 height 23
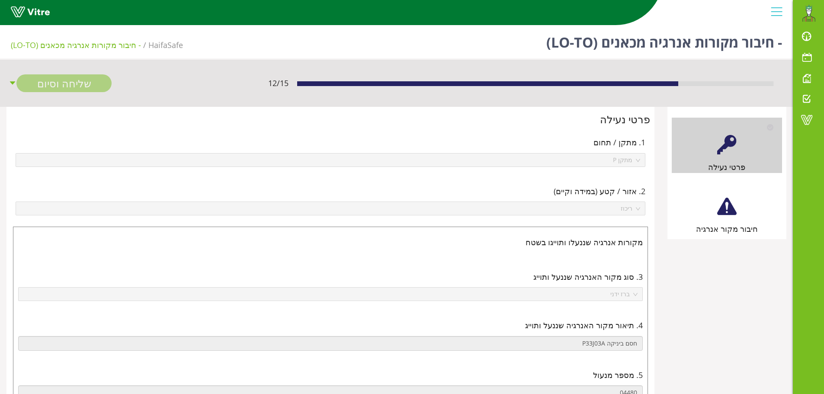
click at [726, 209] on div at bounding box center [726, 206] width 19 height 19
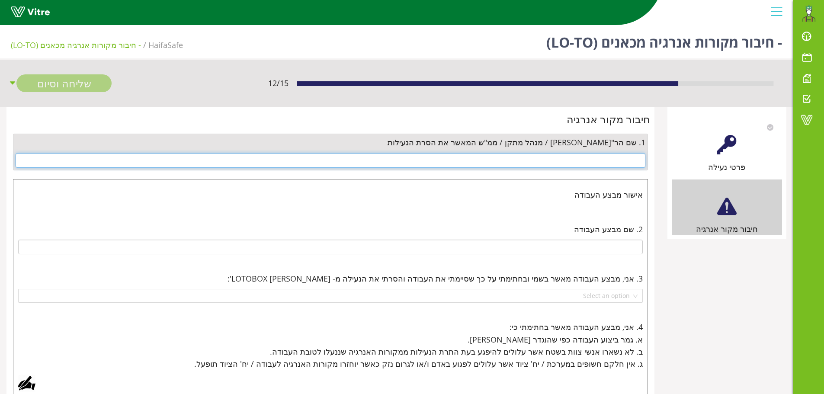
click at [624, 161] on input "text" at bounding box center [331, 160] width 630 height 15
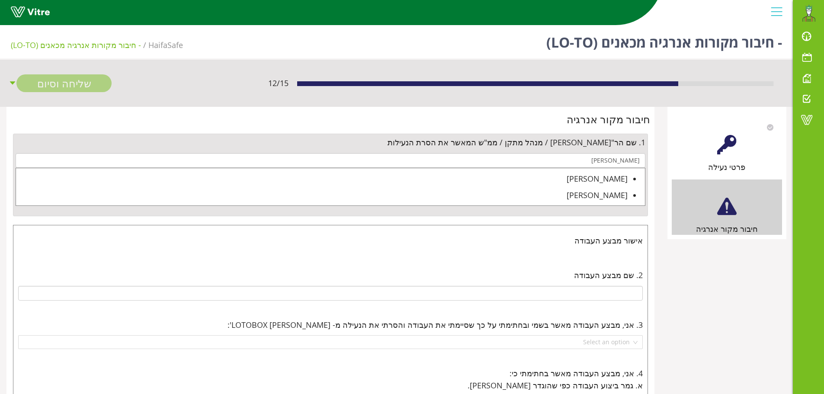
click at [621, 180] on div "[PERSON_NAME]" at bounding box center [322, 179] width 612 height 12
type input "[PERSON_NAME]"
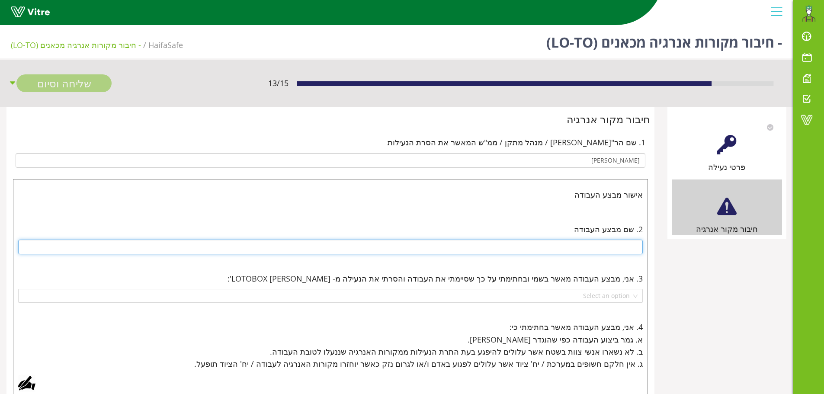
click at [626, 242] on input "text" at bounding box center [330, 247] width 625 height 15
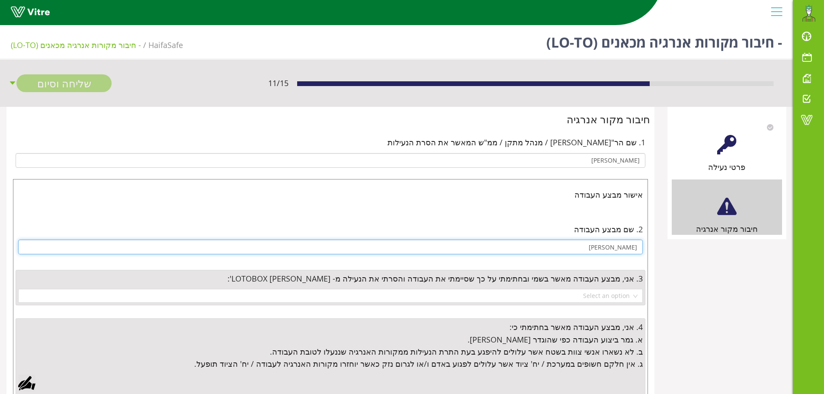
type input "[PERSON_NAME]"
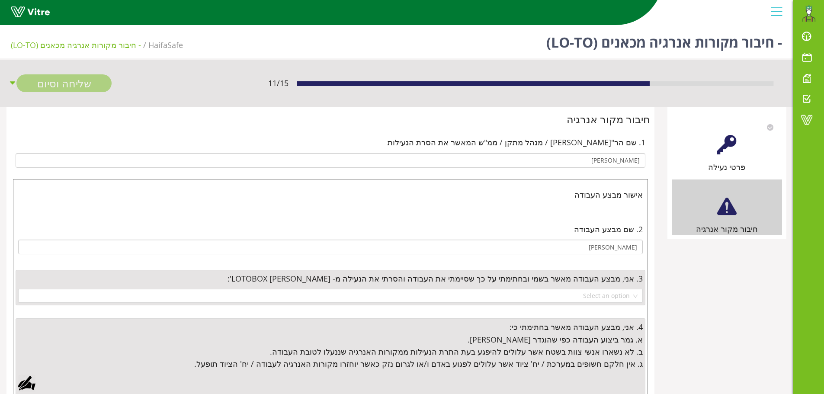
click at [728, 154] on div at bounding box center [726, 144] width 19 height 19
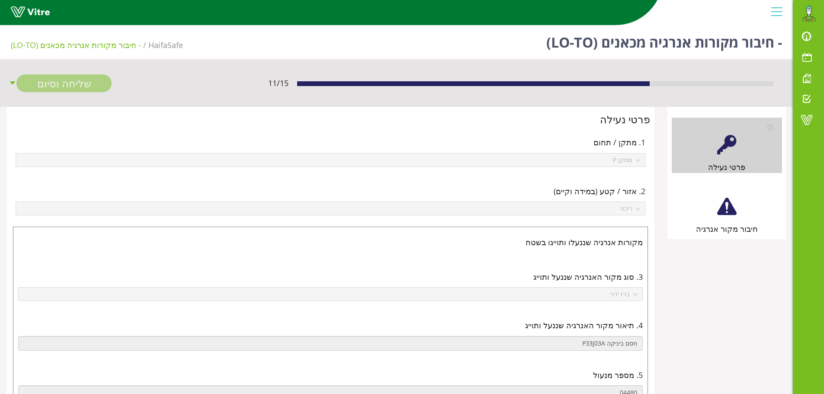
click at [722, 209] on div at bounding box center [726, 206] width 19 height 19
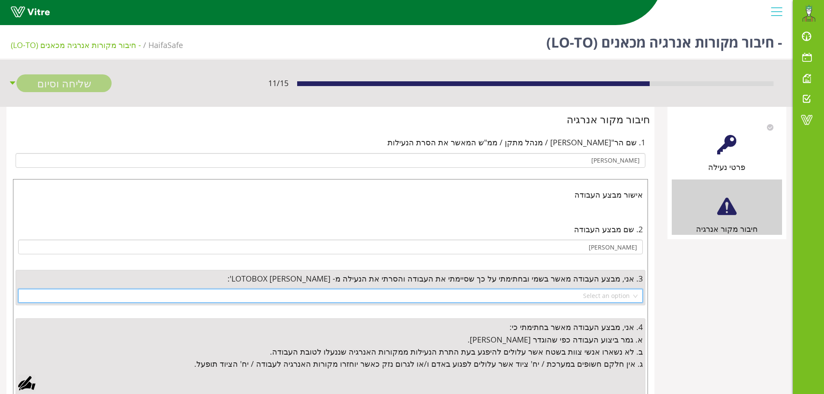
click at [621, 293] on input "search" at bounding box center [327, 295] width 608 height 13
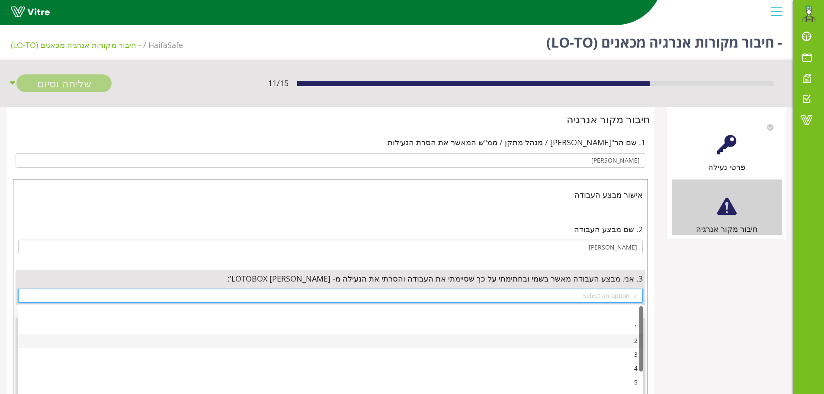
click at [635, 344] on div "2" at bounding box center [330, 341] width 614 height 10
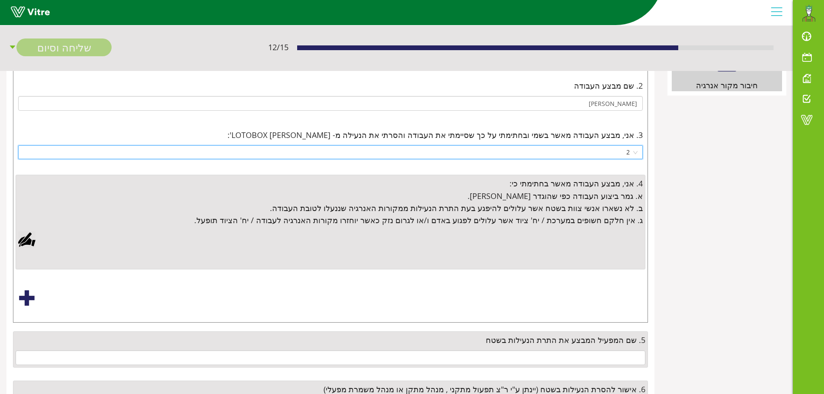
scroll to position [173, 0]
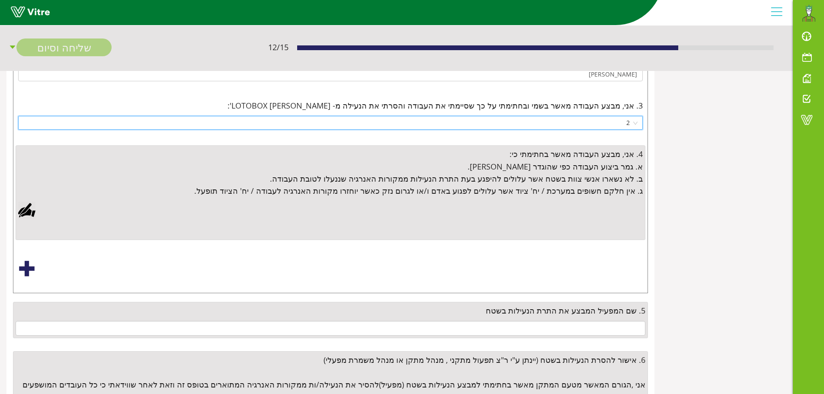
click at [26, 210] on div at bounding box center [26, 210] width 17 height 17
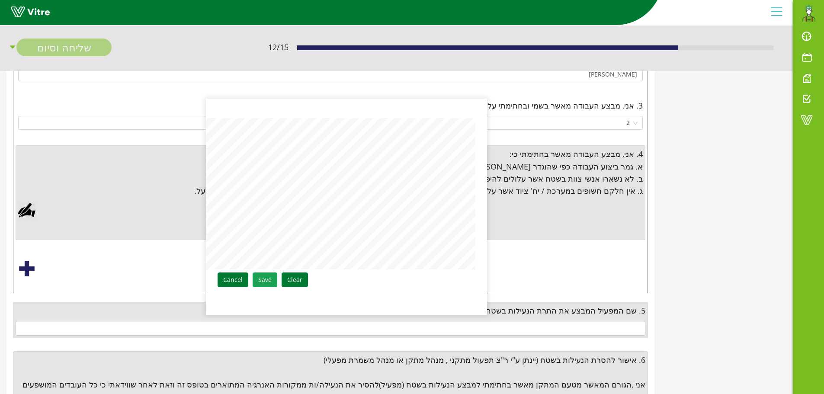
click at [269, 282] on link "Save" at bounding box center [265, 280] width 25 height 15
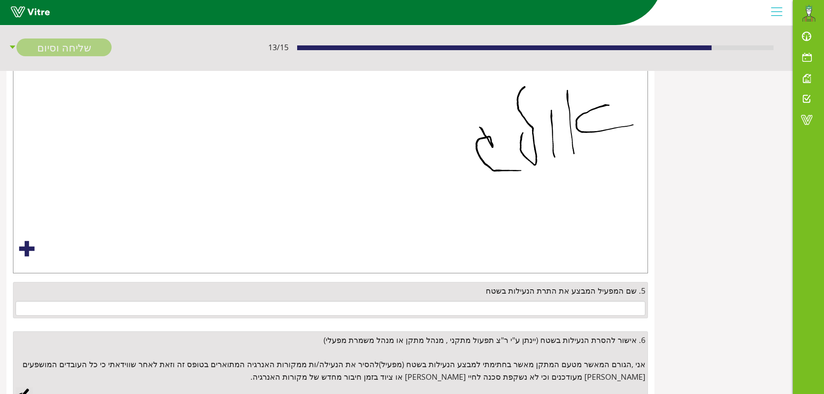
scroll to position [396, 0]
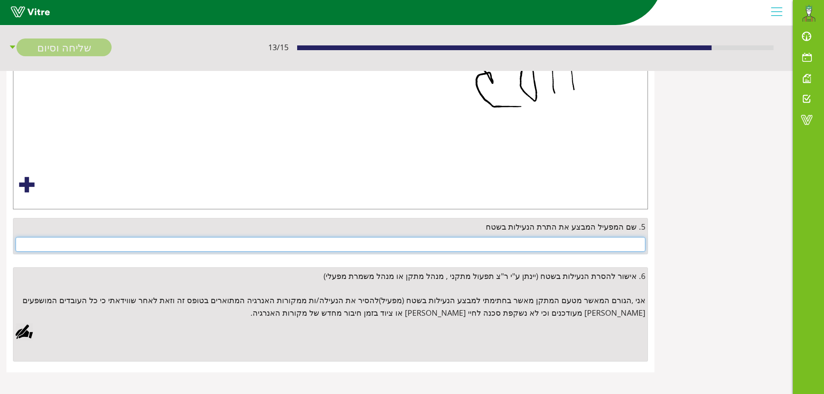
click at [605, 244] on input "text" at bounding box center [331, 244] width 630 height 15
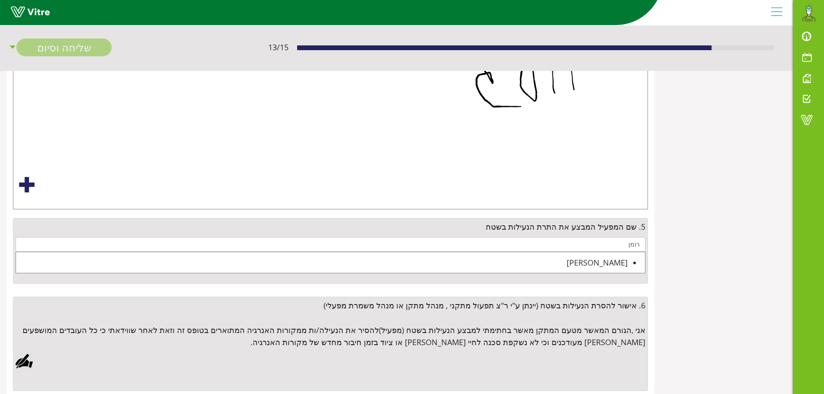
click at [602, 264] on div "רומן דוידוב" at bounding box center [322, 263] width 612 height 12
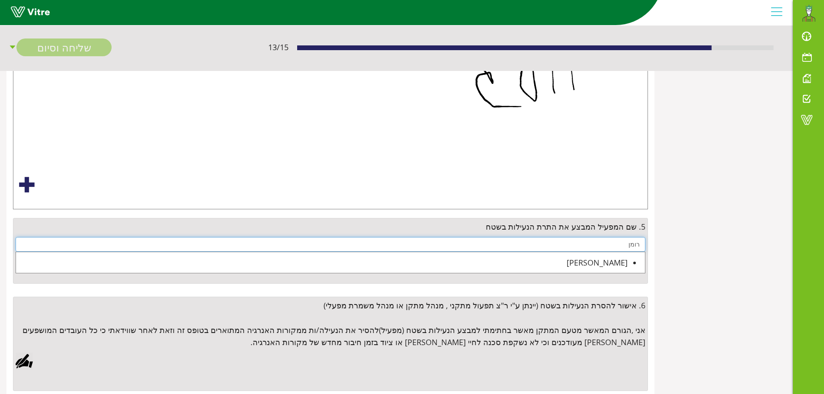
type input "רומן דוידוב"
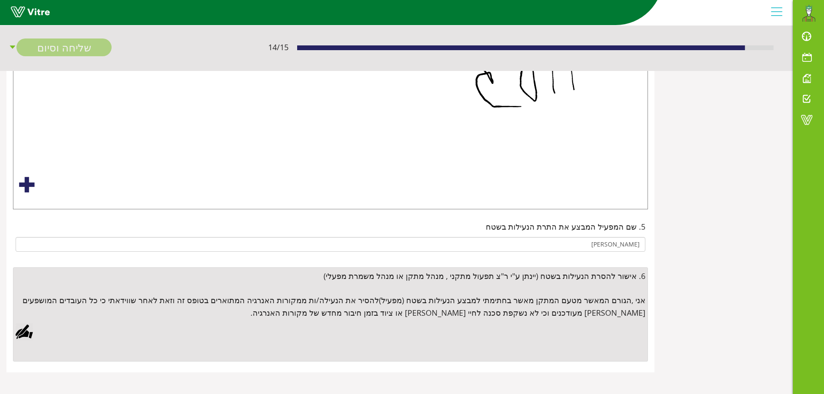
click at [24, 334] on div at bounding box center [24, 331] width 17 height 17
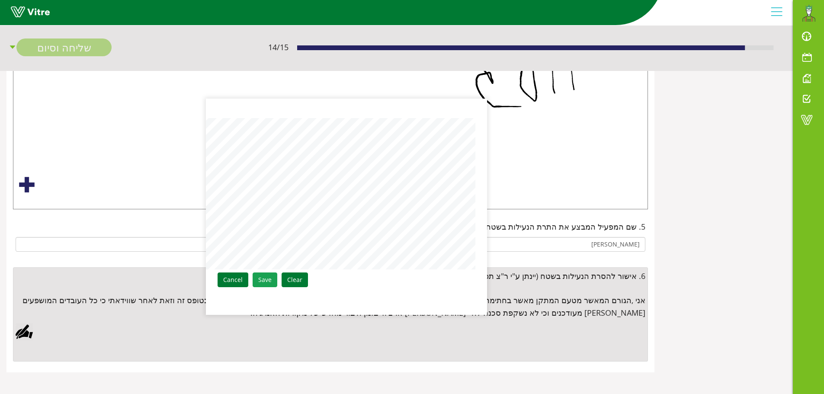
click at [262, 279] on link "Save" at bounding box center [265, 280] width 25 height 15
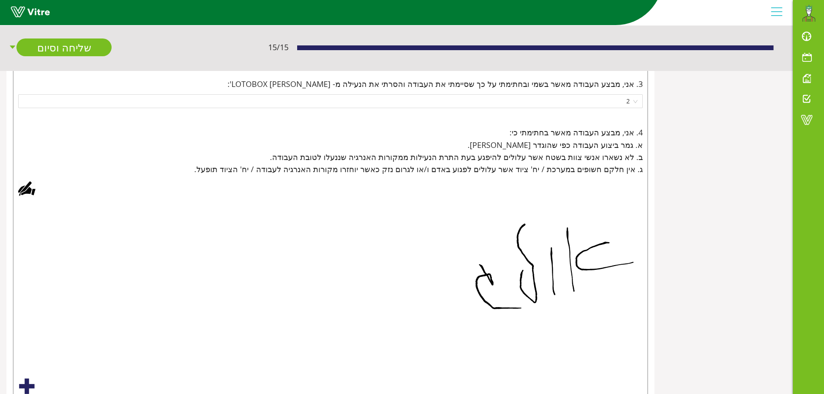
scroll to position [189, 0]
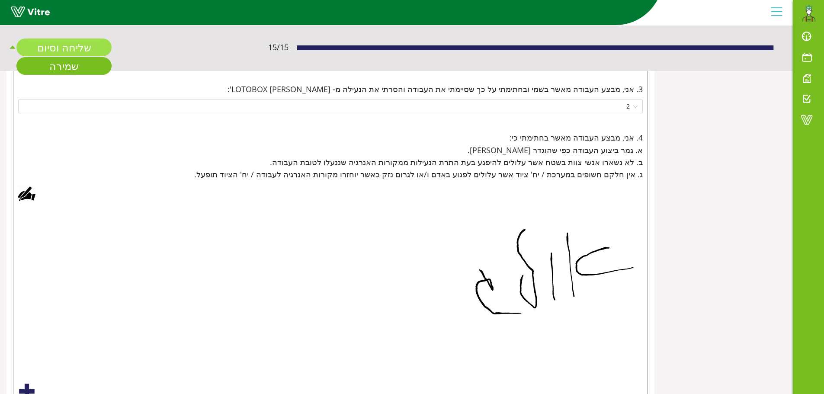
click at [81, 49] on link "שליחה וסיום" at bounding box center [63, 48] width 95 height 18
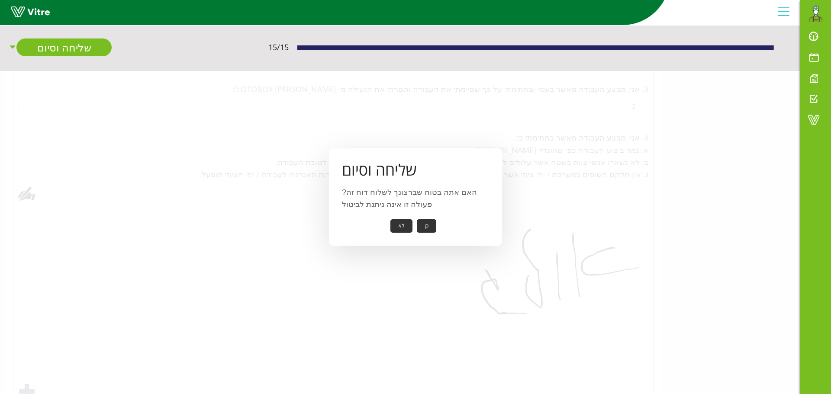
click at [429, 224] on button "כן" at bounding box center [426, 225] width 19 height 13
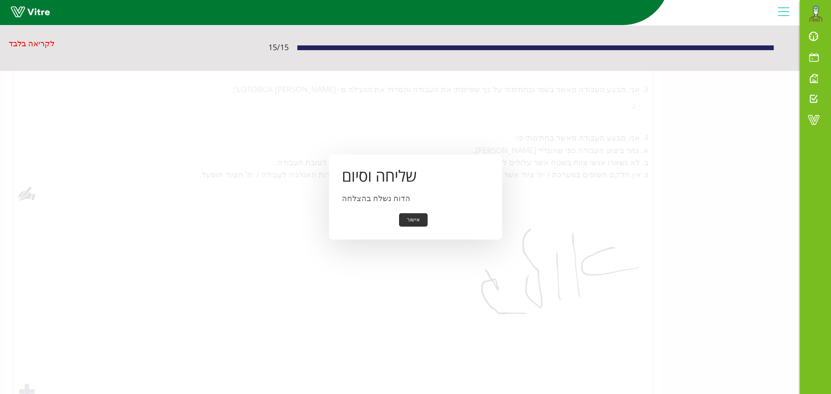
click at [421, 218] on button "אישור" at bounding box center [413, 219] width 29 height 13
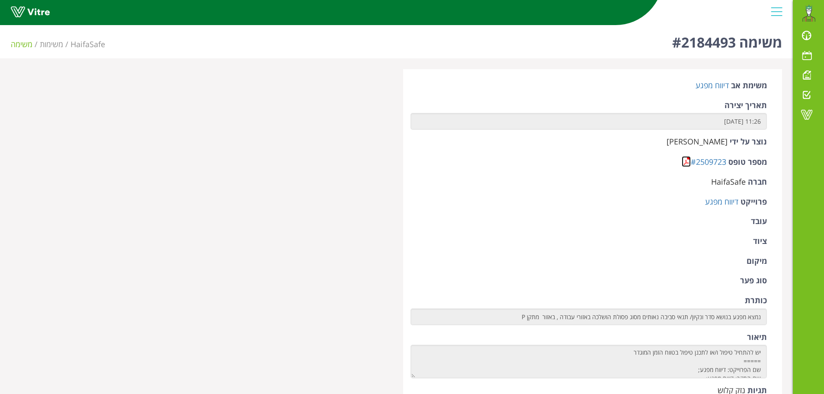
click at [687, 163] on link at bounding box center [686, 161] width 9 height 11
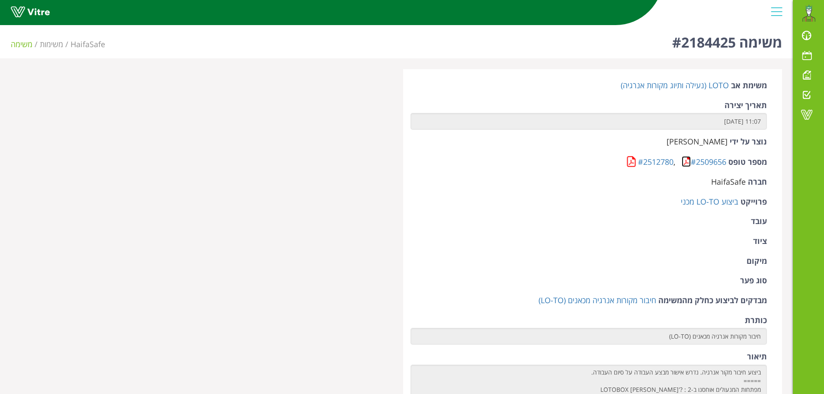
click at [690, 161] on link at bounding box center [686, 161] width 9 height 11
click at [687, 163] on link at bounding box center [686, 161] width 9 height 11
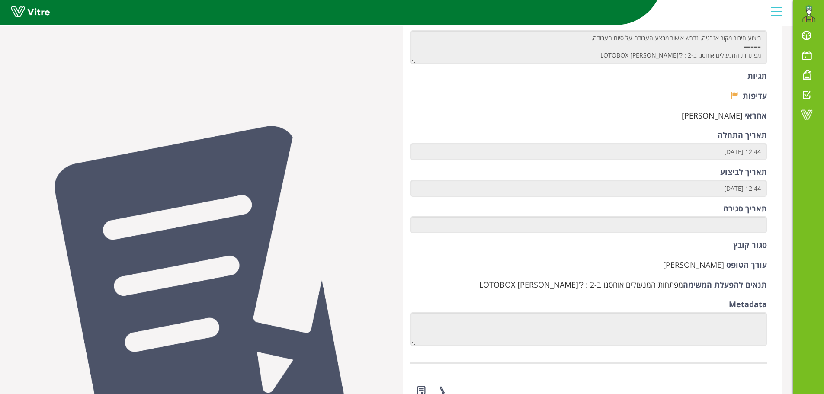
scroll to position [433, 0]
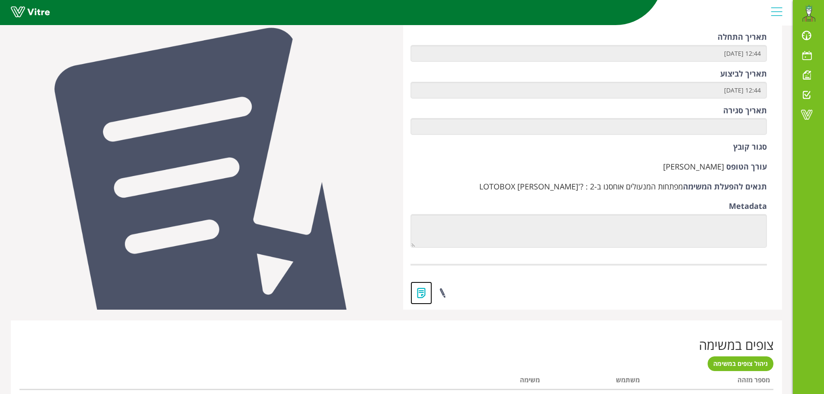
click at [422, 289] on link at bounding box center [422, 293] width 22 height 23
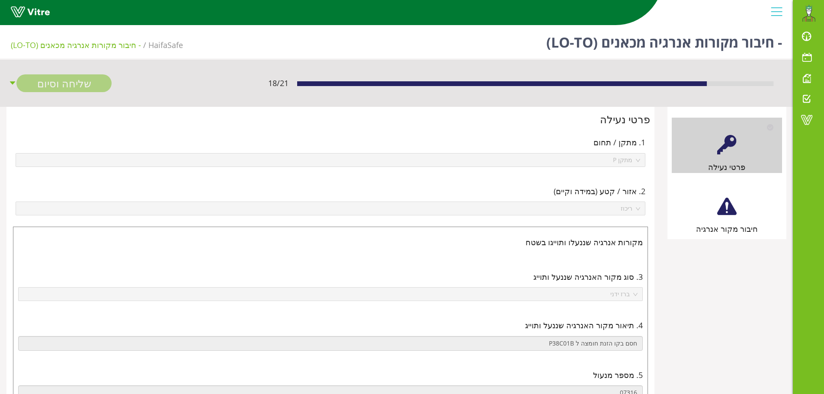
click at [730, 215] on div at bounding box center [726, 206] width 19 height 19
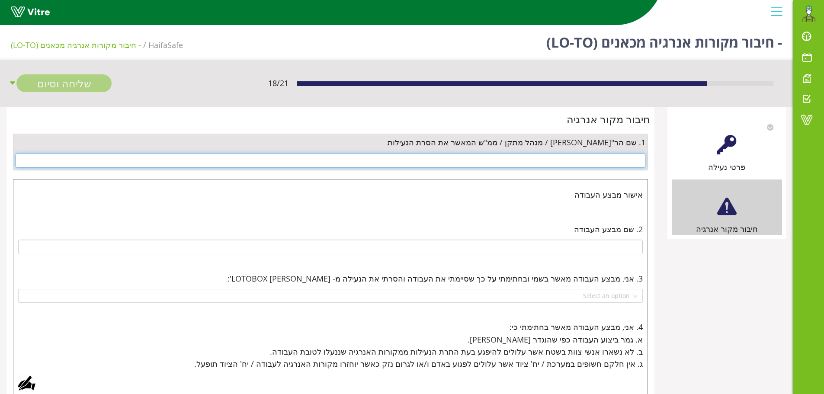
click at [626, 157] on input "text" at bounding box center [331, 160] width 630 height 15
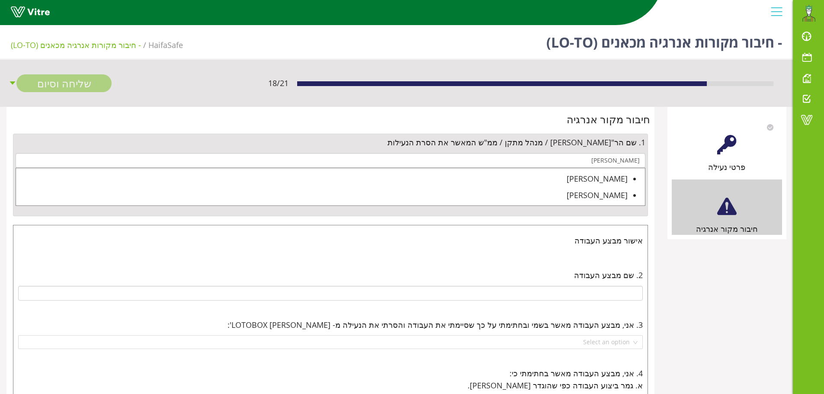
click at [618, 180] on div "[PERSON_NAME]" at bounding box center [322, 179] width 612 height 12
type input "[PERSON_NAME]"
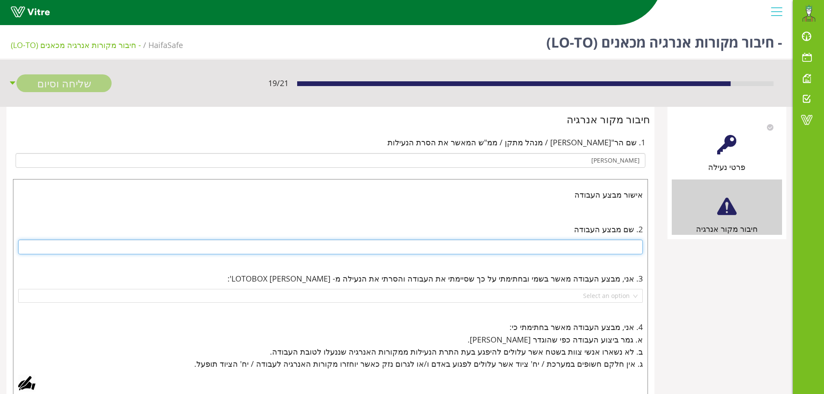
click at [617, 243] on input "text" at bounding box center [330, 247] width 625 height 15
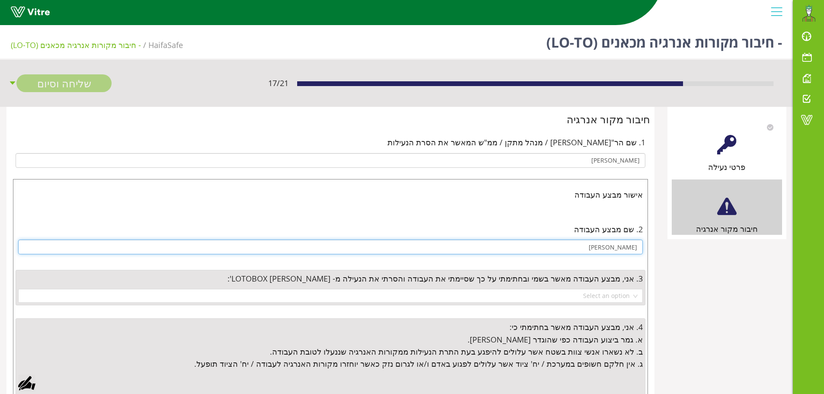
type input "[PERSON_NAME]"
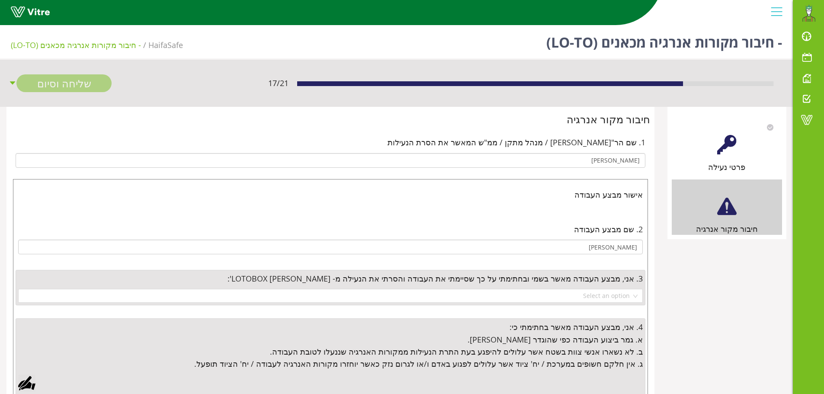
click at [28, 384] on div at bounding box center [26, 383] width 17 height 17
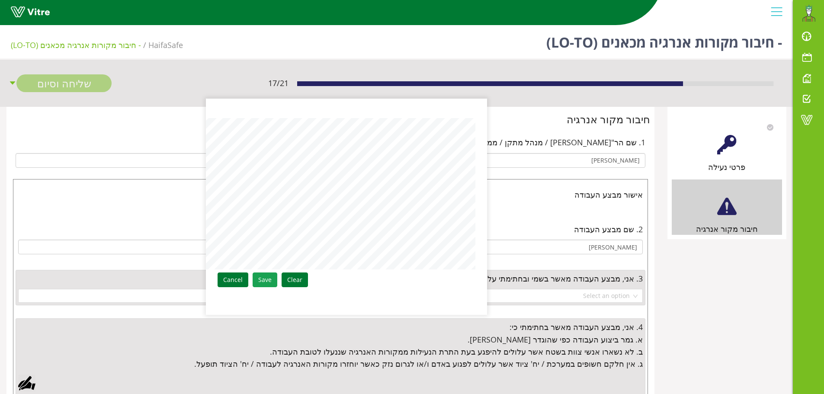
click at [269, 278] on link "Save" at bounding box center [265, 280] width 25 height 15
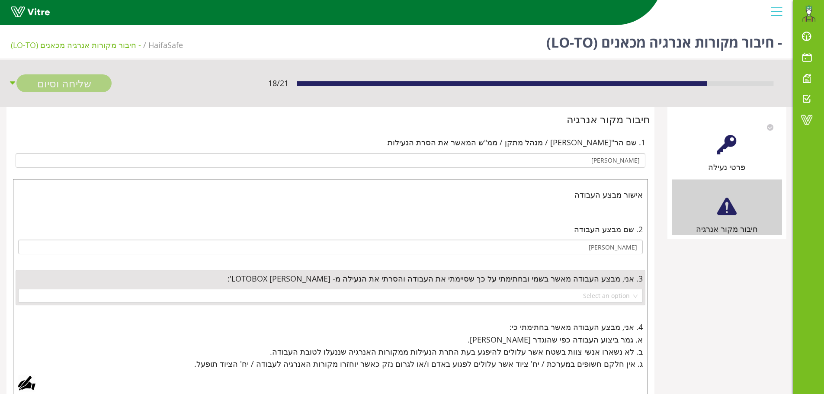
click at [738, 138] on div "פרטי נעילה" at bounding box center [727, 145] width 110 height 55
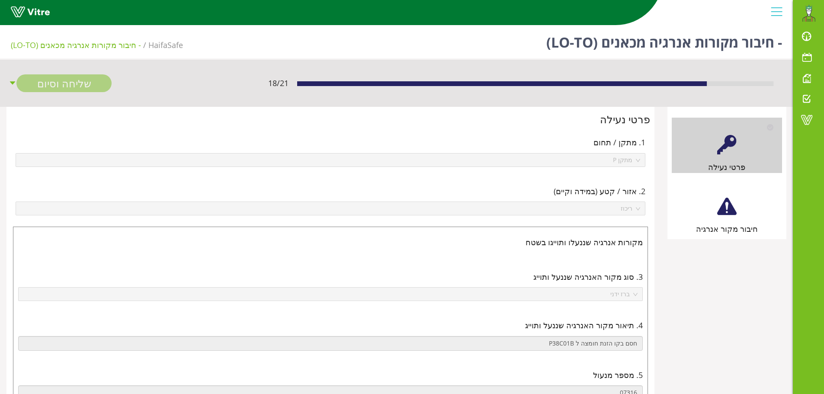
click at [726, 208] on div at bounding box center [726, 206] width 19 height 19
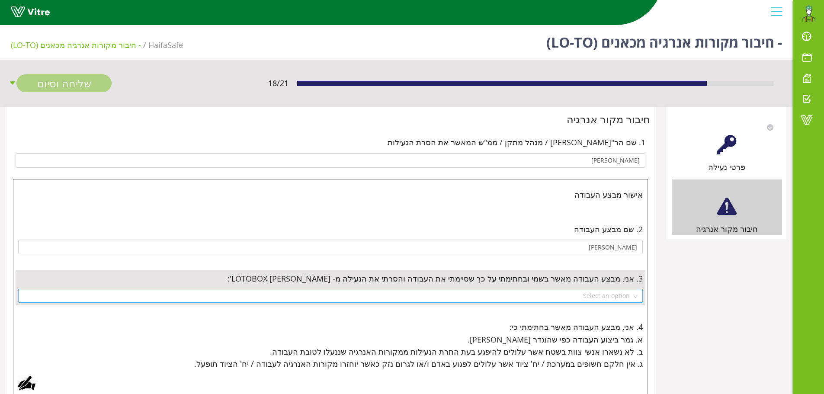
click at [633, 296] on div "Select an option" at bounding box center [330, 296] width 625 height 14
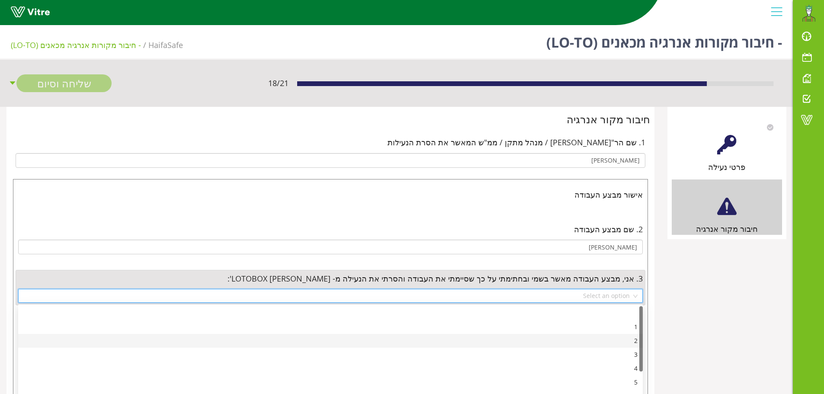
click at [635, 341] on div "2" at bounding box center [330, 341] width 614 height 10
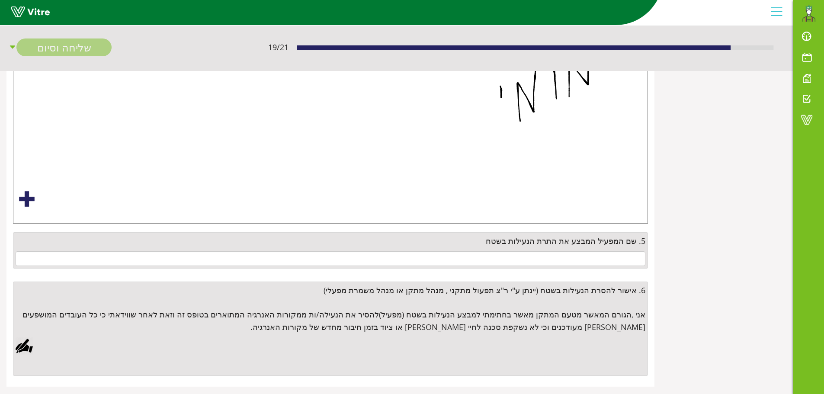
scroll to position [389, 0]
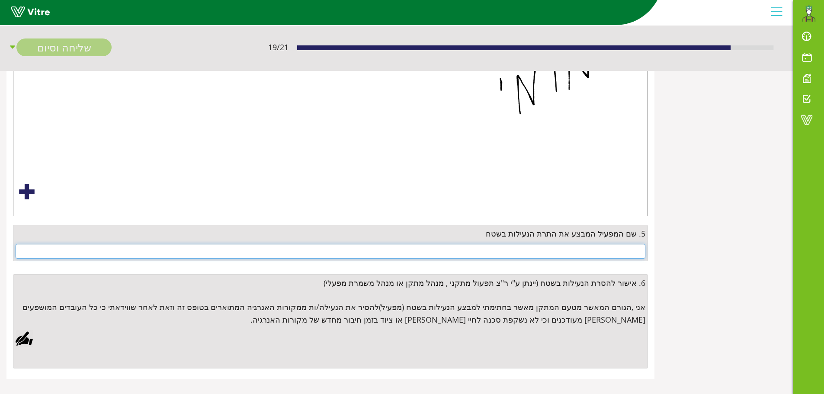
click at [603, 249] on input "text" at bounding box center [331, 251] width 630 height 15
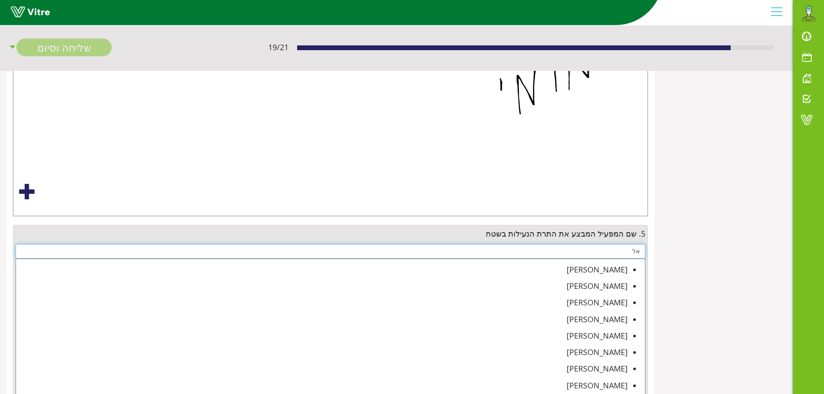
type input "א"
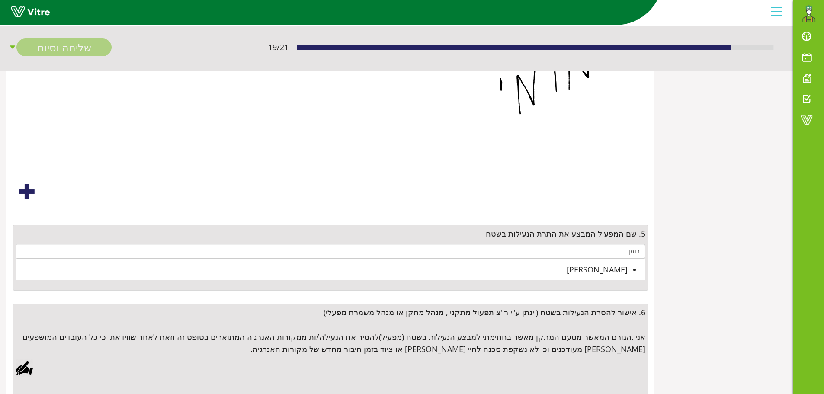
click at [613, 268] on div "[PERSON_NAME]" at bounding box center [322, 269] width 612 height 12
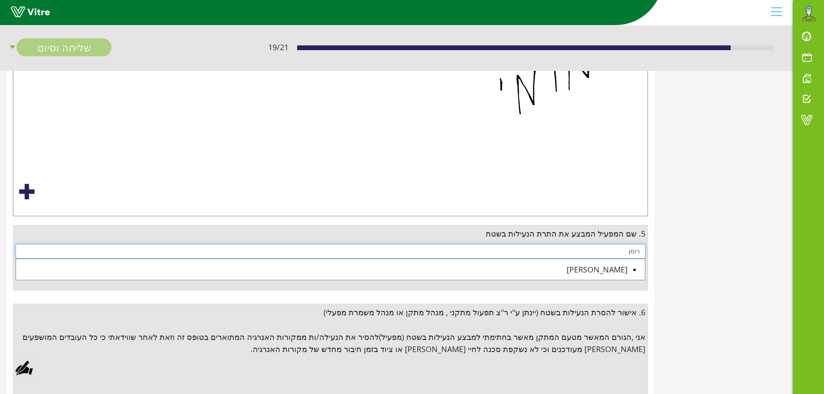
type input "[PERSON_NAME]"
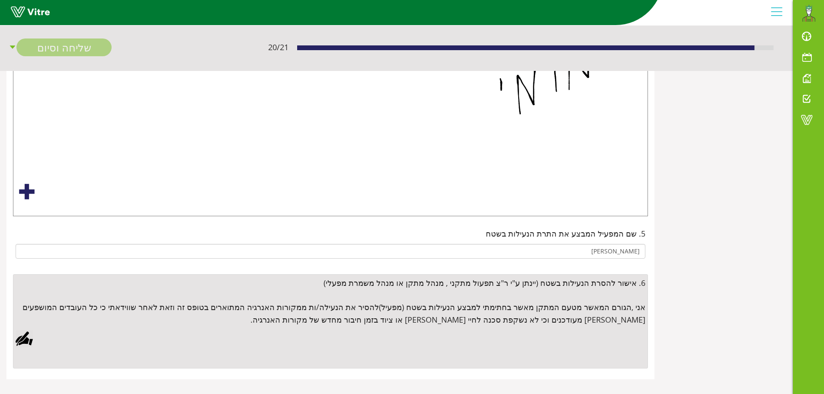
click at [25, 340] on div at bounding box center [24, 338] width 17 height 17
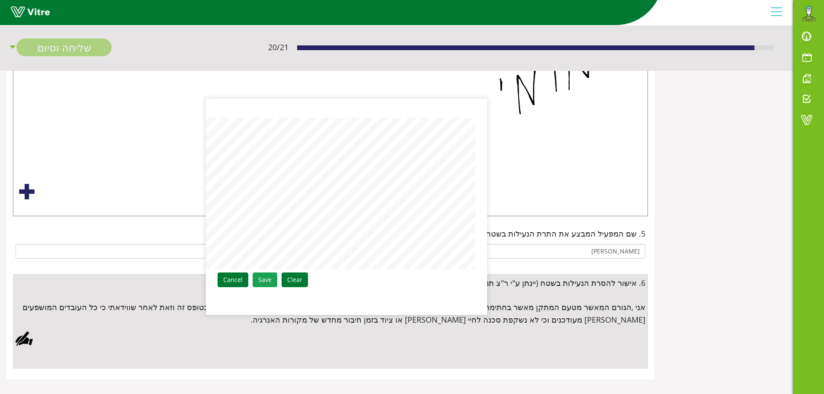
click at [264, 282] on link "Save" at bounding box center [265, 280] width 25 height 15
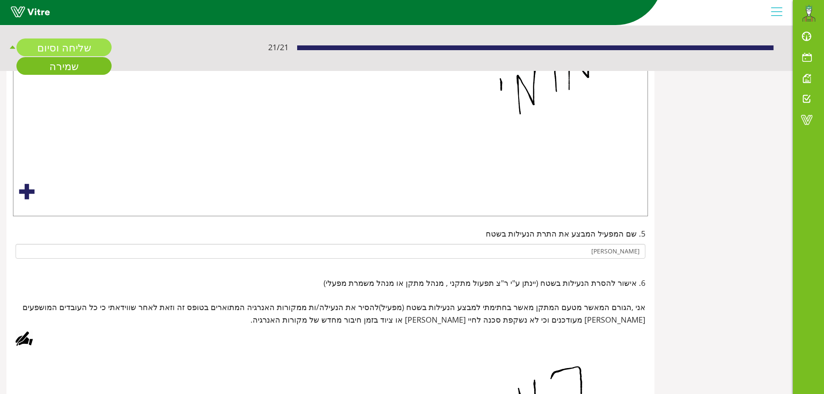
click at [84, 51] on link "שליחה וסיום" at bounding box center [63, 48] width 95 height 18
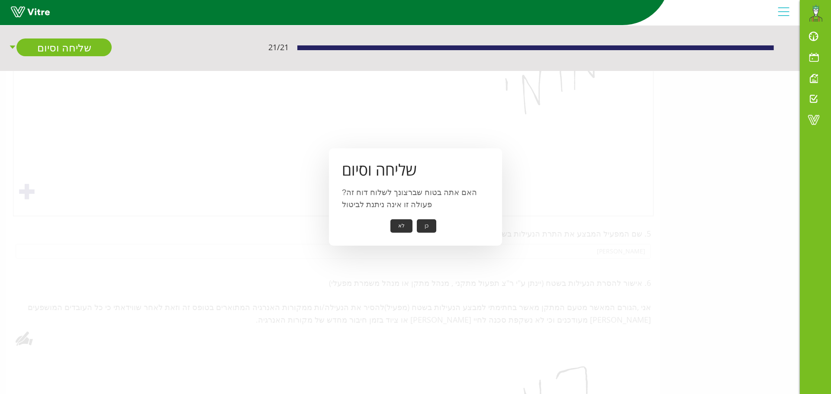
click at [423, 229] on button "כן" at bounding box center [426, 225] width 19 height 13
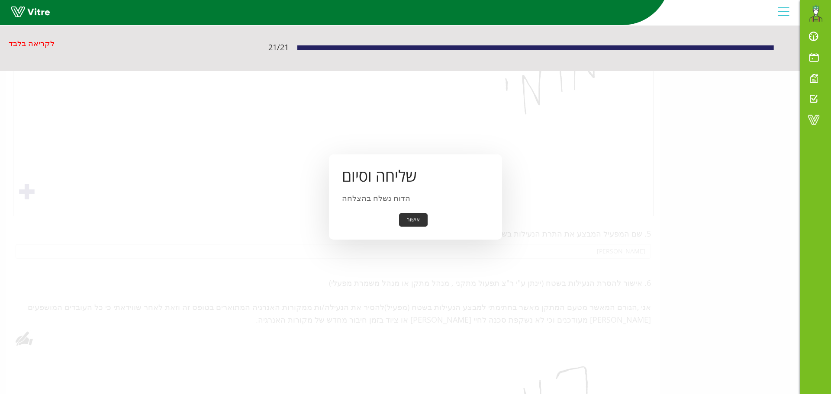
click at [403, 219] on button "אישור" at bounding box center [413, 219] width 29 height 13
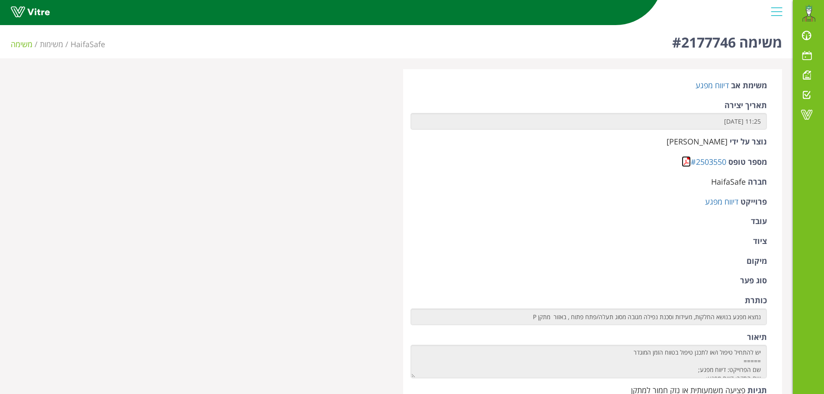
click at [687, 157] on link at bounding box center [686, 161] width 9 height 11
click at [687, 162] on link at bounding box center [686, 161] width 9 height 11
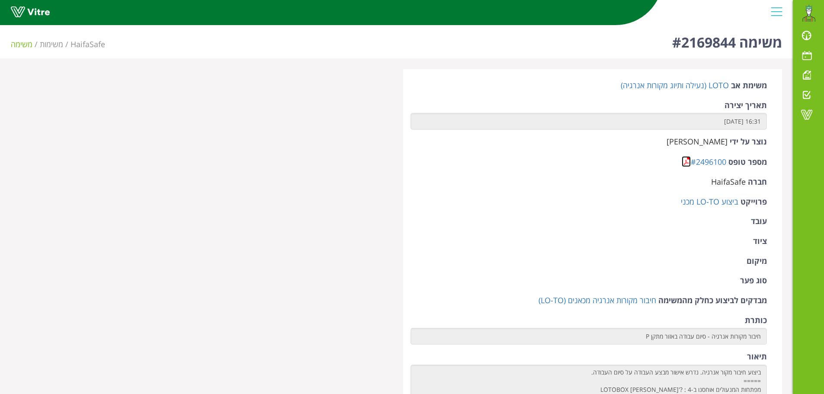
click at [687, 163] on link at bounding box center [686, 161] width 9 height 11
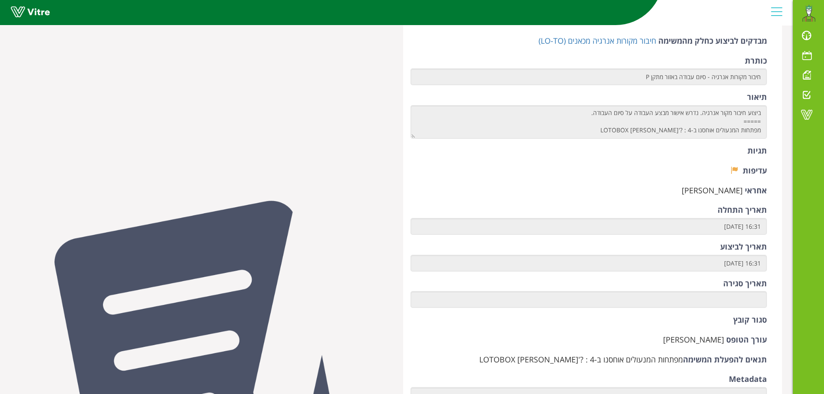
scroll to position [519, 0]
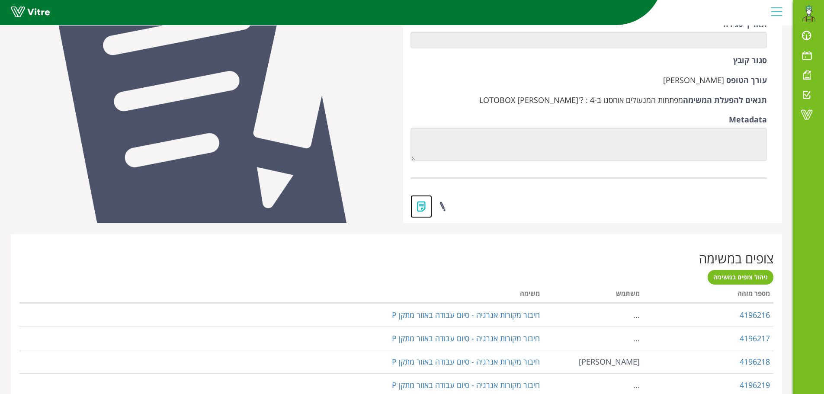
click at [421, 207] on link at bounding box center [422, 206] width 22 height 23
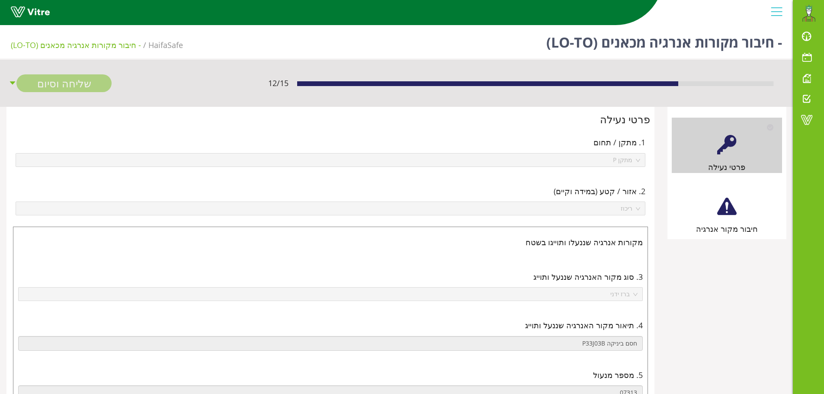
click at [726, 213] on div at bounding box center [726, 206] width 19 height 19
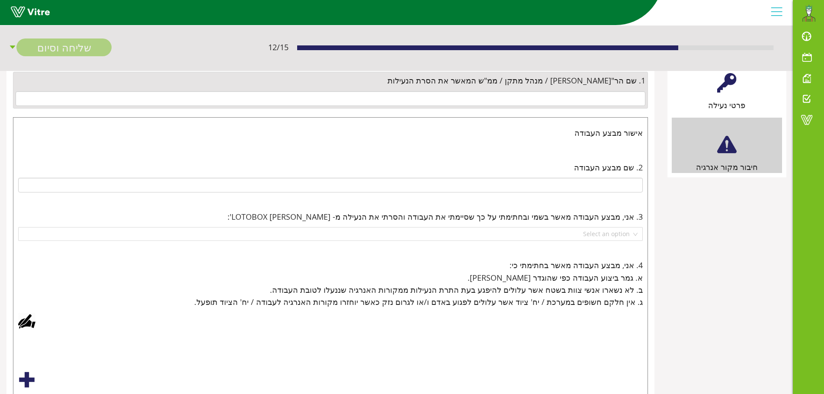
scroll to position [257, 0]
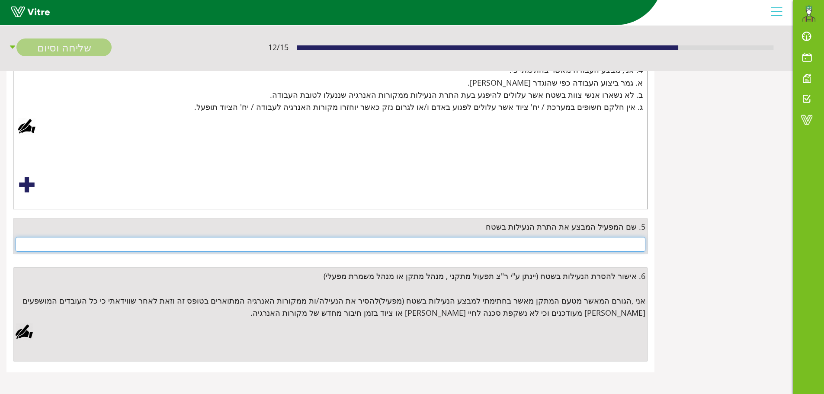
click at [575, 244] on input "text" at bounding box center [331, 244] width 630 height 15
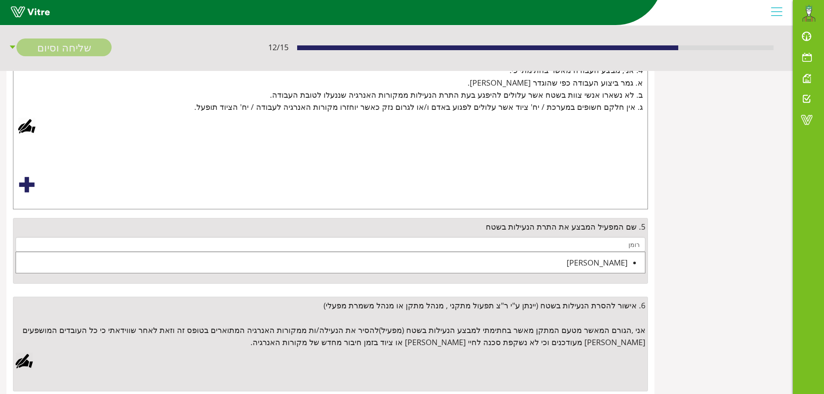
click at [613, 260] on div "רומן דוידוב" at bounding box center [322, 263] width 612 height 12
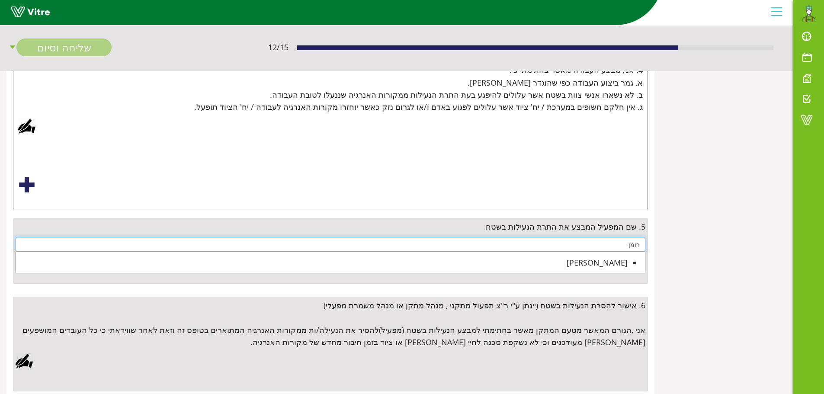
type input "רומן דוידוב"
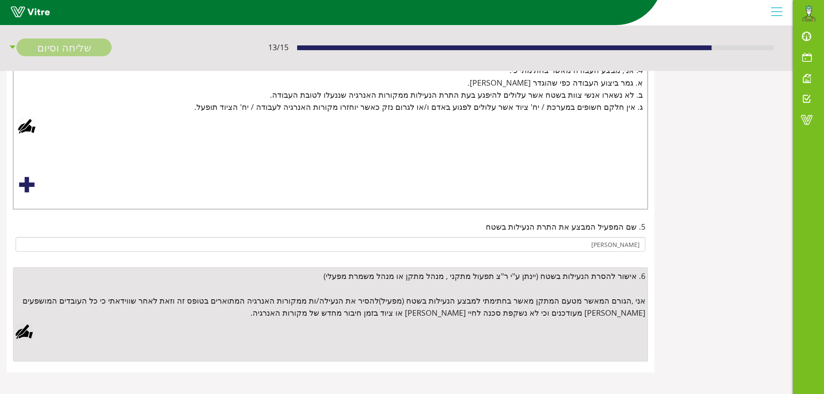
click at [27, 333] on div at bounding box center [24, 331] width 17 height 17
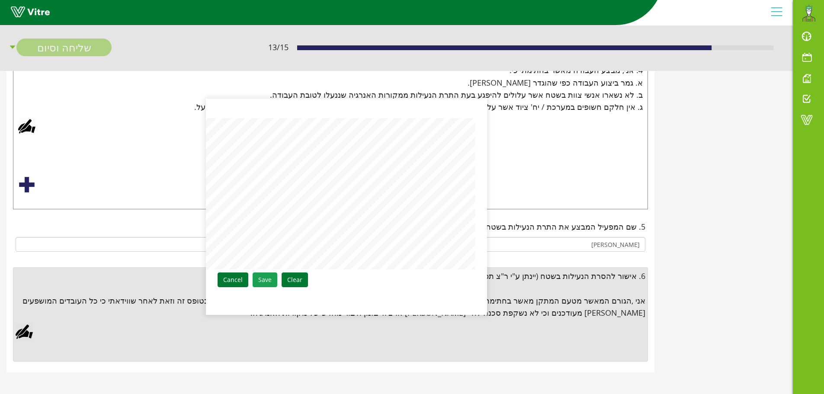
click at [263, 282] on link "Save" at bounding box center [265, 280] width 25 height 15
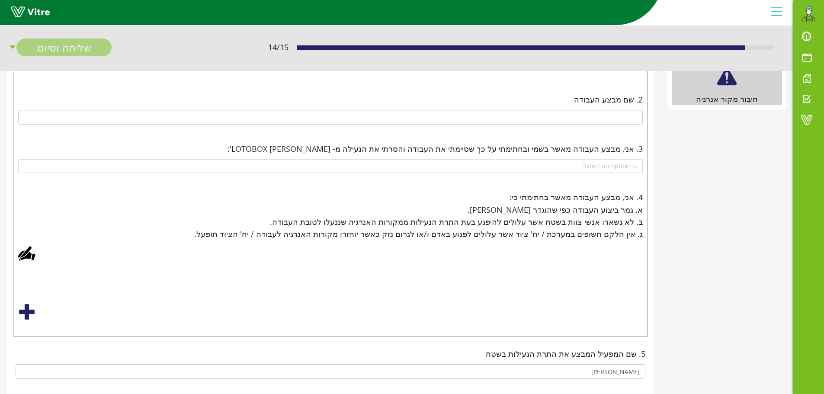
scroll to position [41, 0]
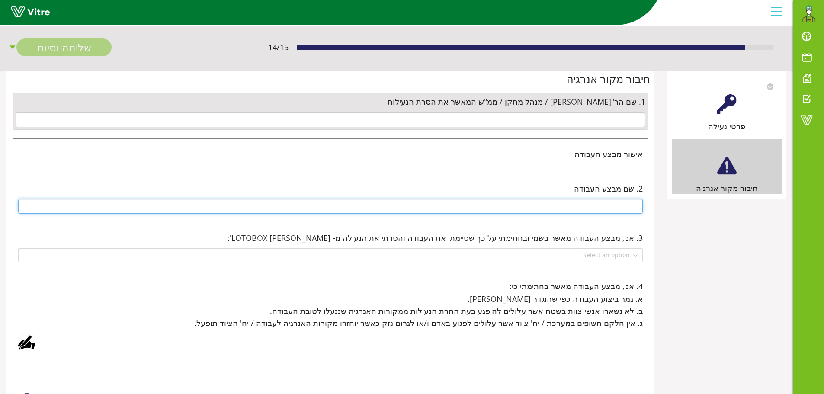
click at [636, 206] on input "text" at bounding box center [330, 206] width 625 height 15
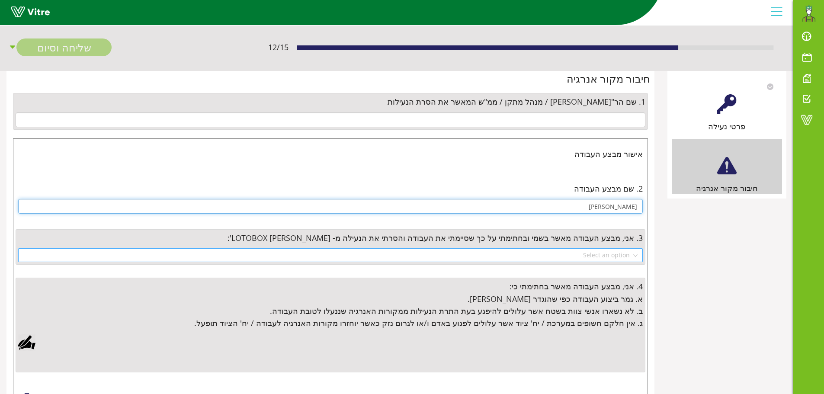
type input "אולג"
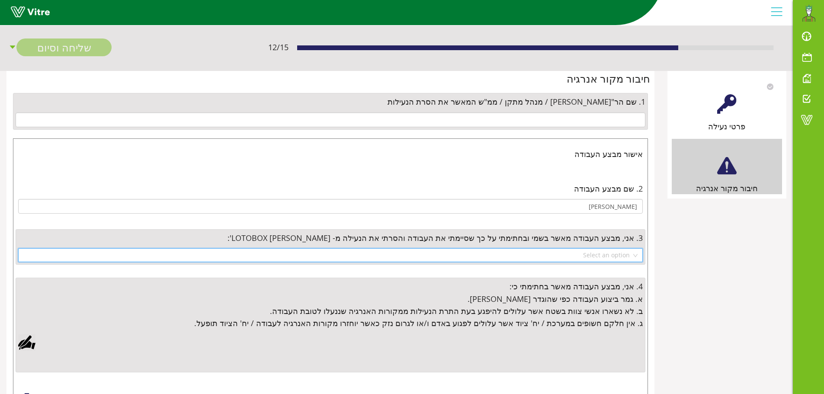
click at [615, 253] on input "search" at bounding box center [327, 255] width 608 height 13
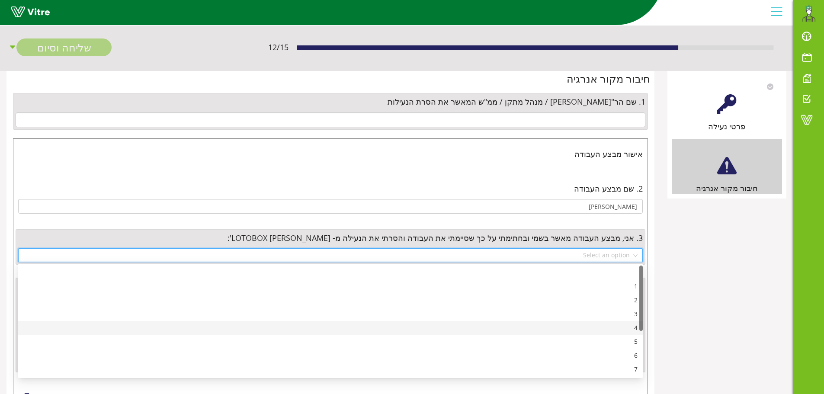
click at [636, 328] on div "4" at bounding box center [330, 328] width 614 height 10
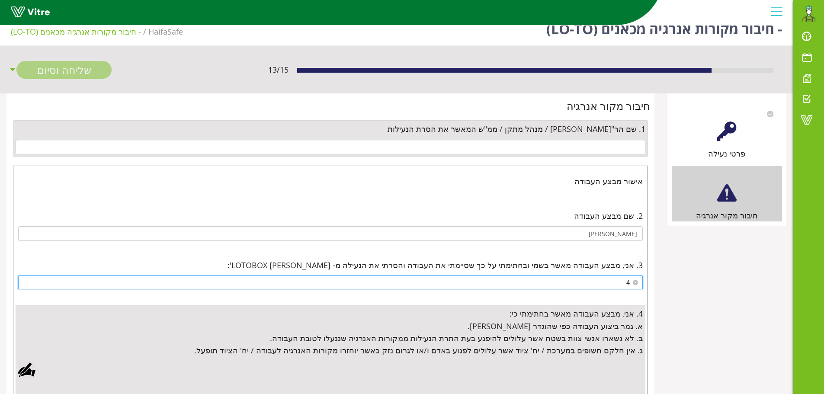
scroll to position [0, 0]
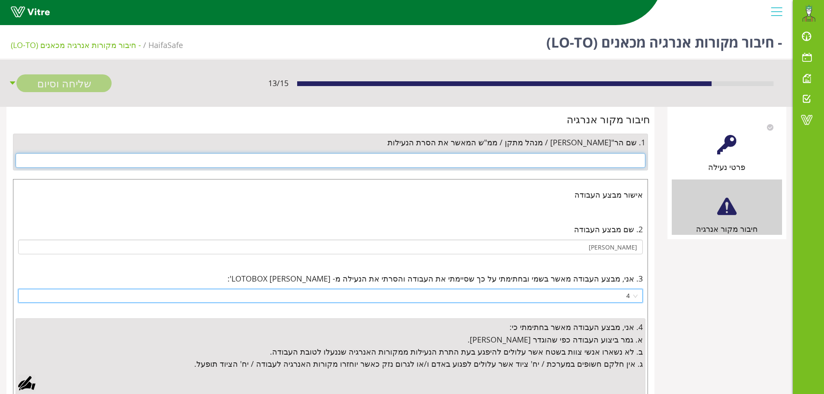
click at [593, 157] on input "text" at bounding box center [331, 160] width 630 height 15
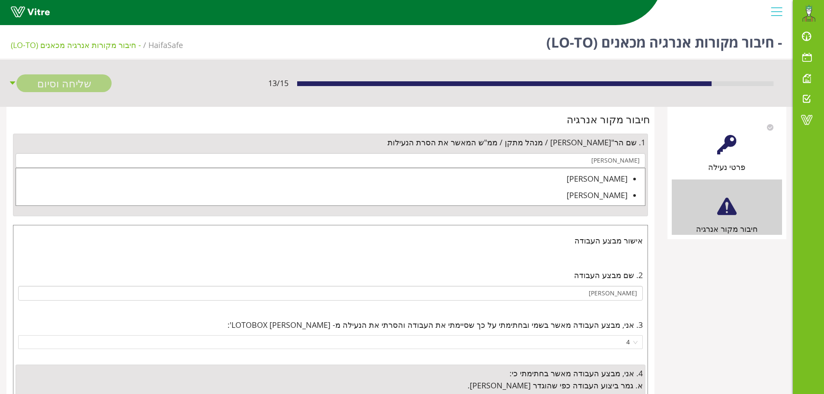
click at [616, 181] on div "[PERSON_NAME]" at bounding box center [322, 179] width 612 height 12
type input "[PERSON_NAME]"
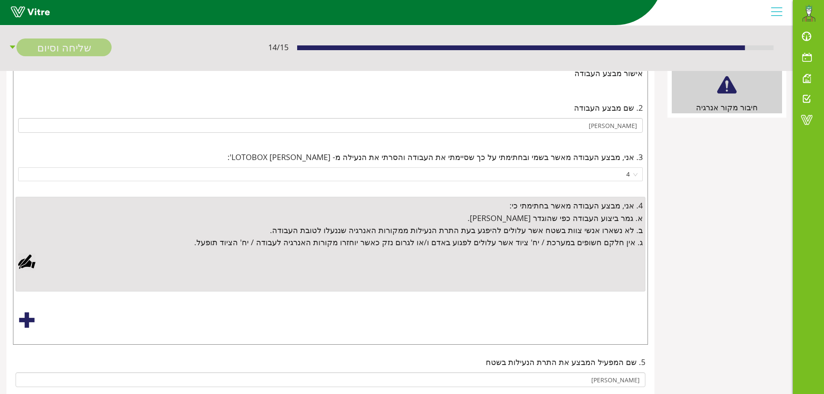
scroll to position [173, 0]
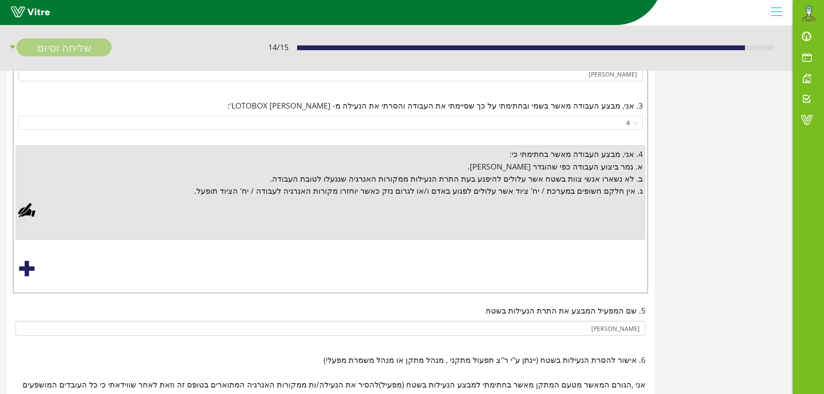
click at [27, 211] on div at bounding box center [26, 210] width 17 height 17
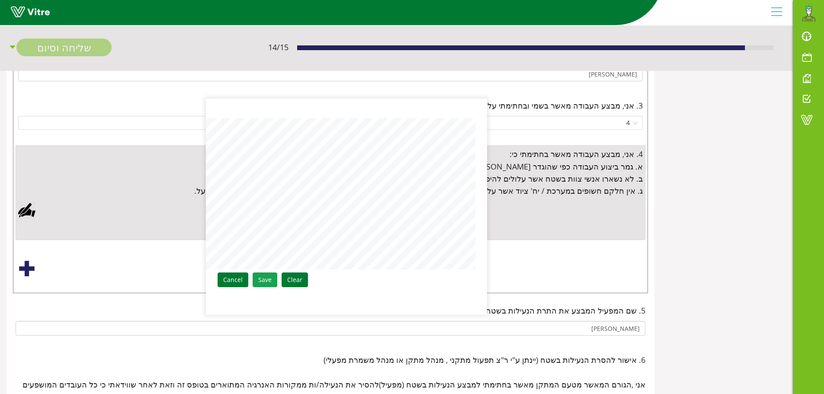
click at [268, 281] on link "Save" at bounding box center [265, 280] width 25 height 15
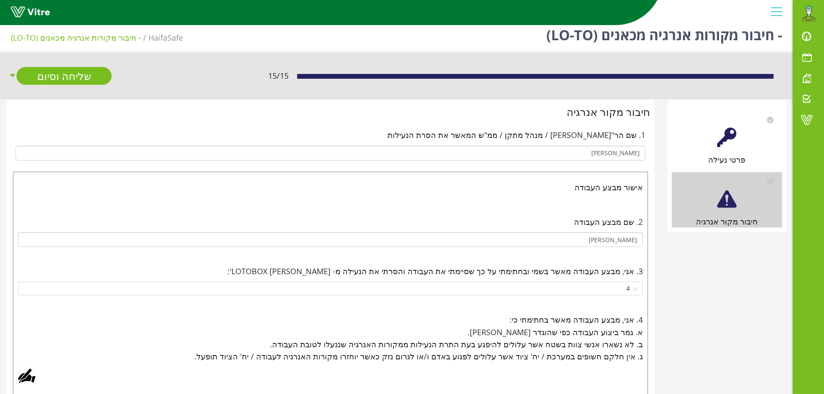
scroll to position [0, 0]
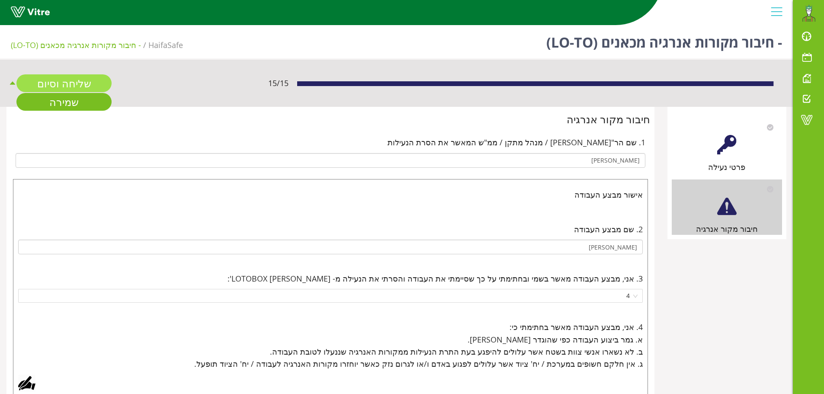
click at [72, 82] on link "שליחה וסיום" at bounding box center [63, 83] width 95 height 18
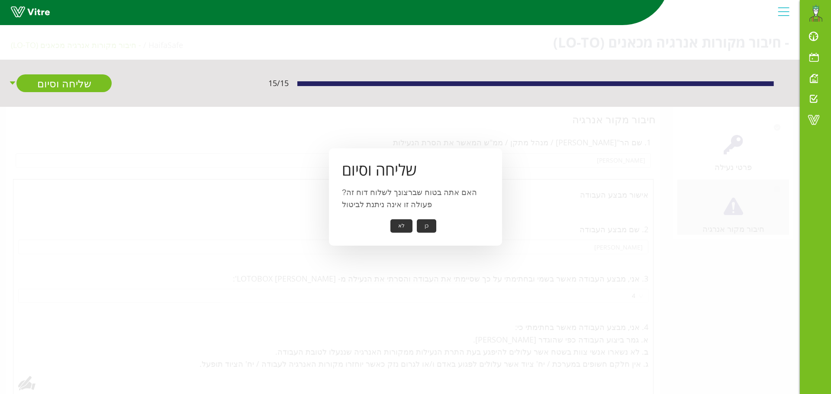
click at [429, 226] on button "כן" at bounding box center [426, 225] width 19 height 13
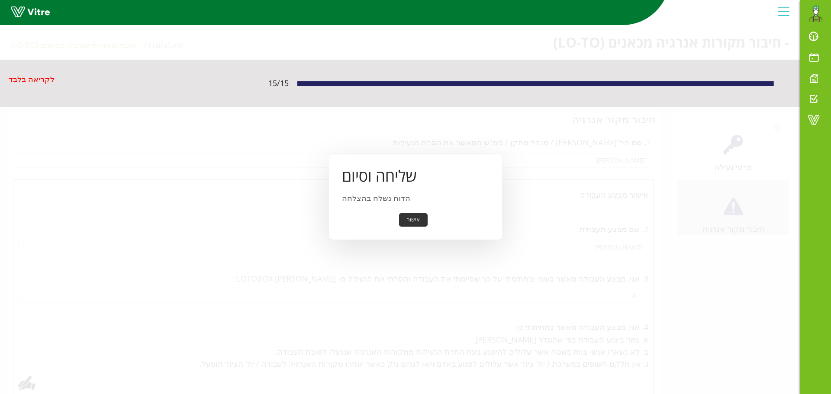
click at [412, 215] on button "אישור" at bounding box center [413, 219] width 29 height 13
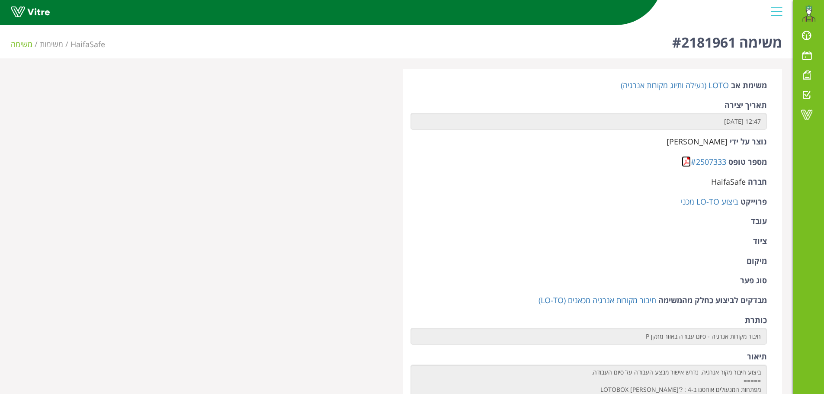
click at [685, 162] on link at bounding box center [686, 161] width 9 height 11
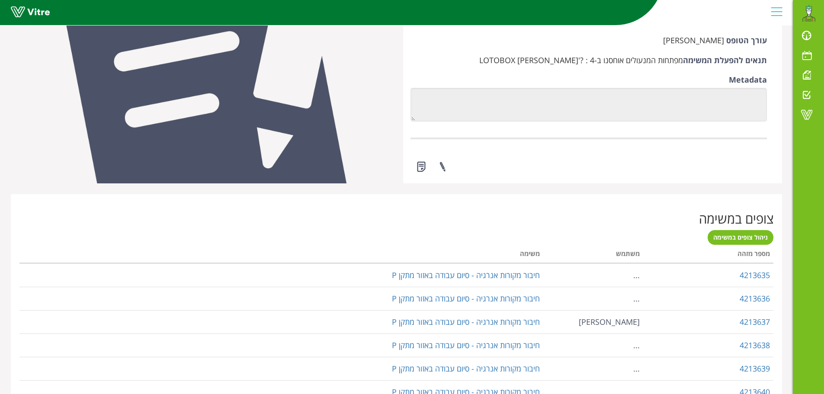
scroll to position [562, 0]
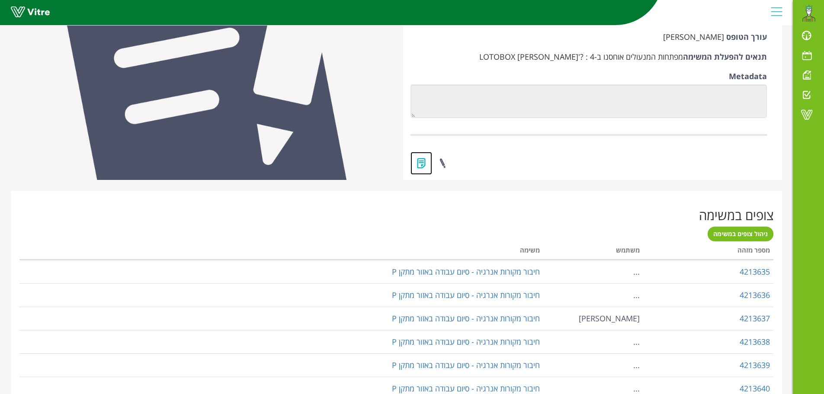
click at [422, 163] on link at bounding box center [422, 163] width 22 height 23
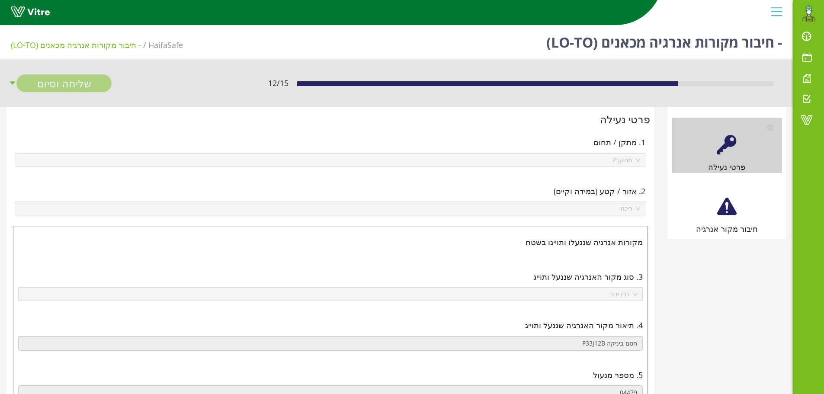
click at [728, 207] on div at bounding box center [726, 206] width 19 height 19
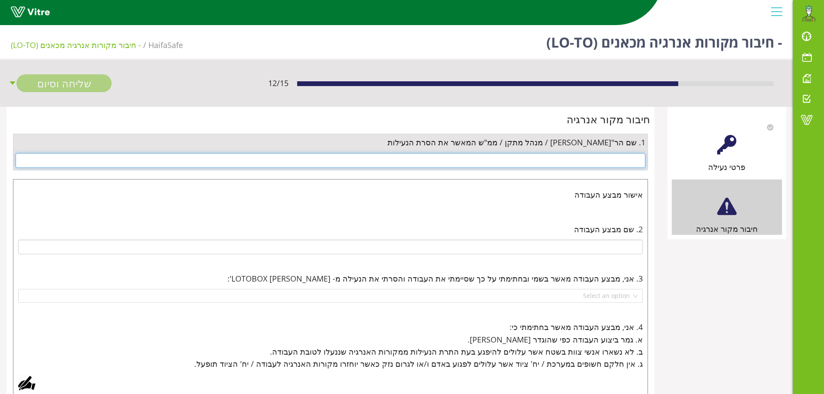
click at [635, 157] on input "text" at bounding box center [331, 160] width 630 height 15
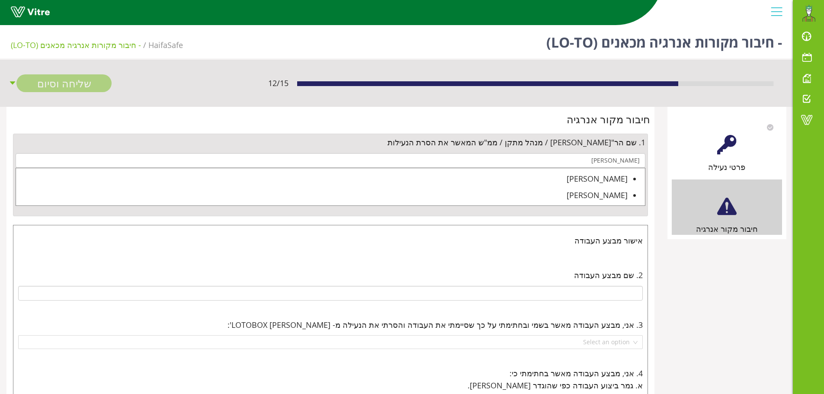
click at [621, 178] on div "[PERSON_NAME]" at bounding box center [322, 179] width 612 height 12
type input "[PERSON_NAME]"
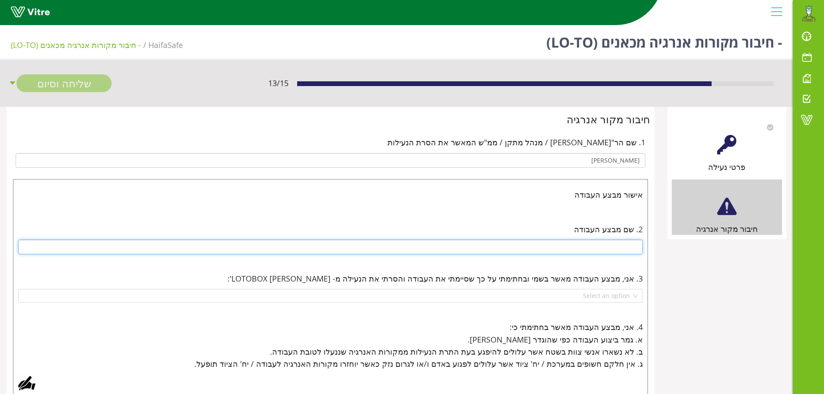
click at [612, 249] on input "text" at bounding box center [330, 247] width 625 height 15
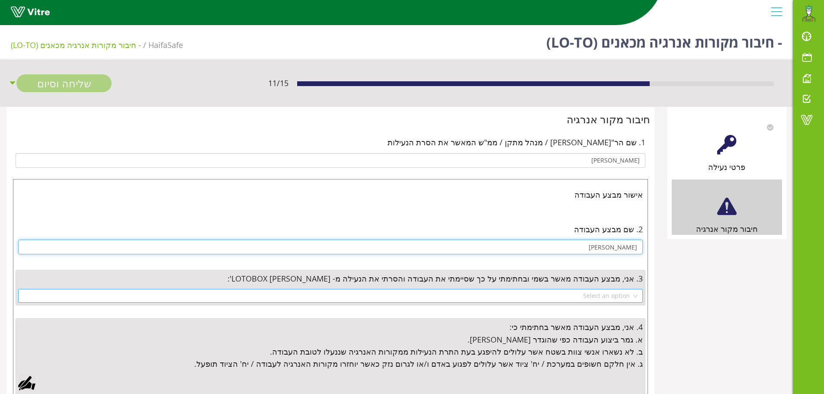
type input "[PERSON_NAME]"
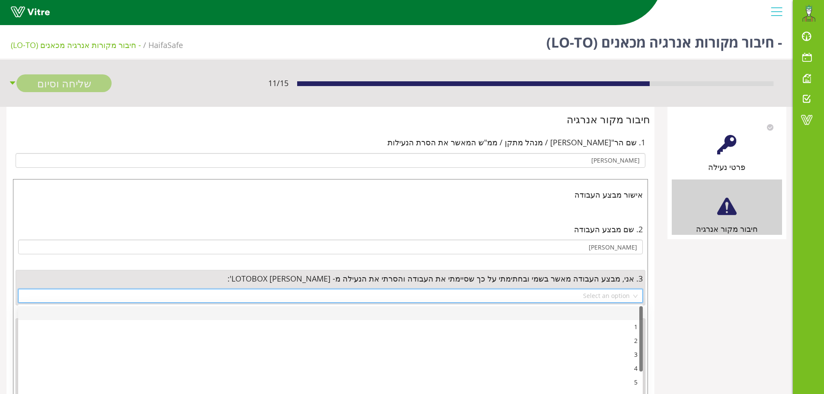
click at [599, 295] on input "search" at bounding box center [327, 295] width 608 height 13
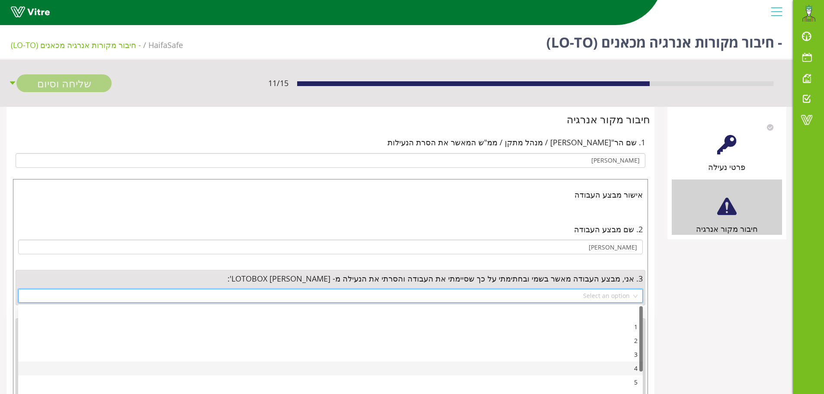
click at [634, 371] on div "4" at bounding box center [330, 369] width 614 height 10
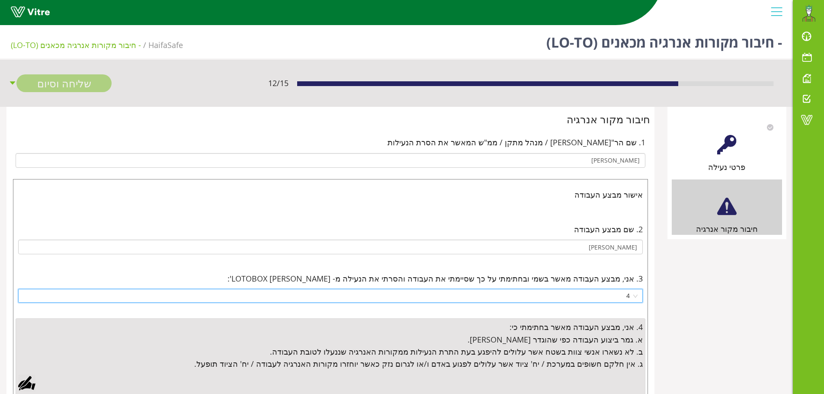
click at [29, 385] on div at bounding box center [26, 383] width 17 height 17
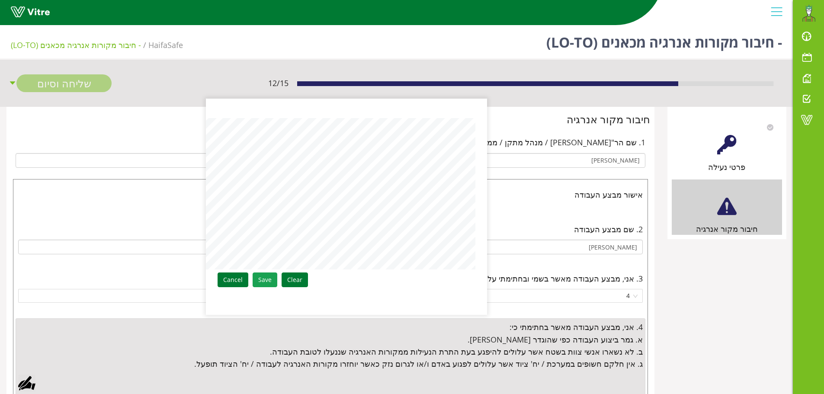
click at [267, 281] on link "Save" at bounding box center [265, 280] width 25 height 15
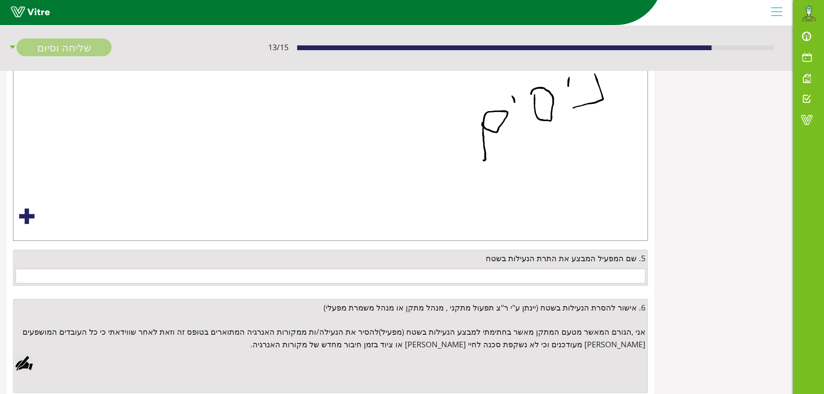
scroll to position [396, 0]
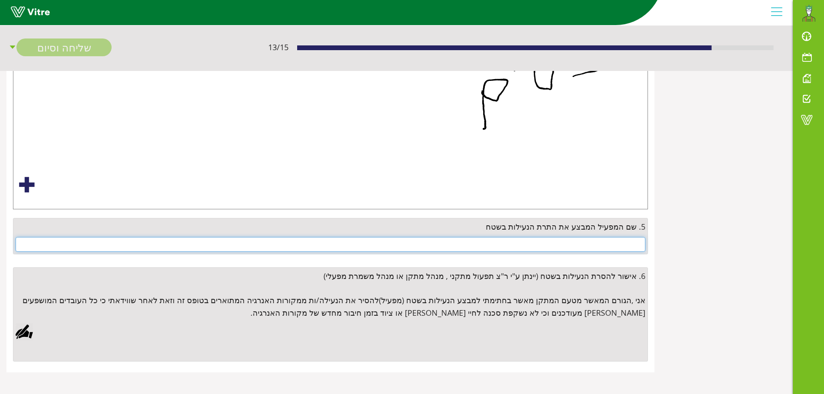
click at [574, 243] on input "text" at bounding box center [331, 244] width 630 height 15
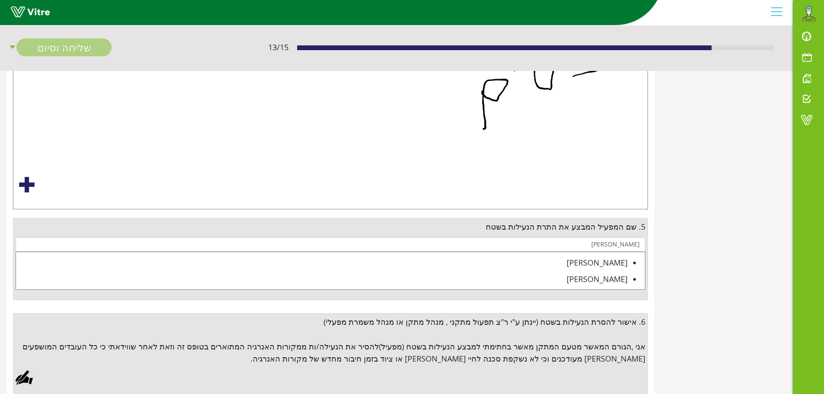
click at [610, 263] on div "אלכסיי איוונוב" at bounding box center [322, 263] width 612 height 12
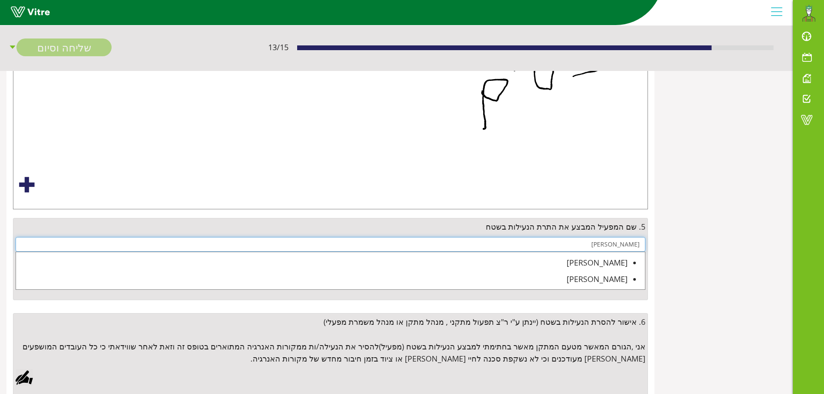
type input "אלכסיי איוונוב"
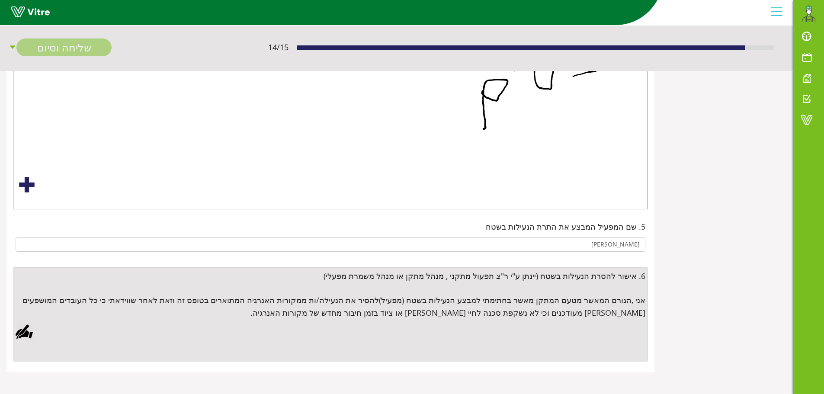
click at [25, 335] on div at bounding box center [24, 331] width 17 height 17
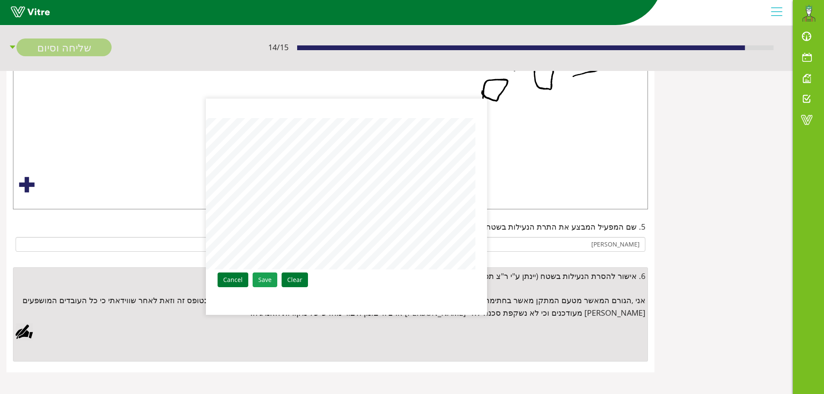
click at [260, 277] on link "Save" at bounding box center [265, 280] width 25 height 15
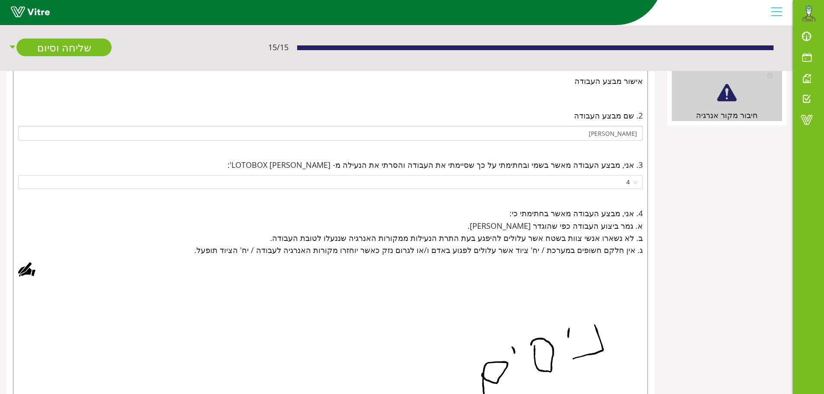
scroll to position [0, 0]
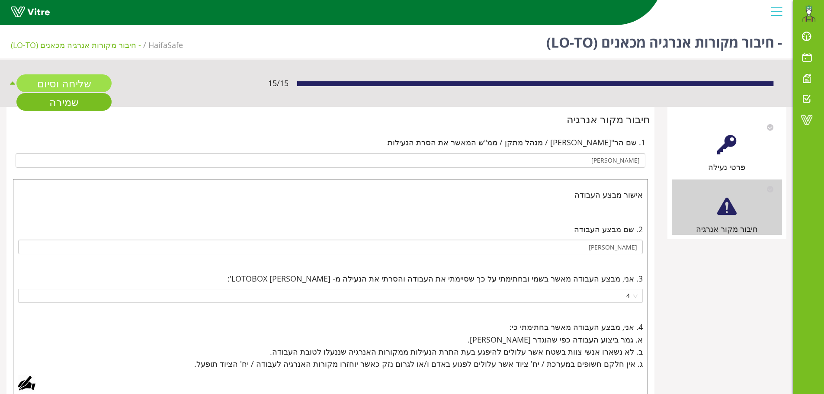
click at [48, 85] on link "שליחה וסיום" at bounding box center [63, 83] width 95 height 18
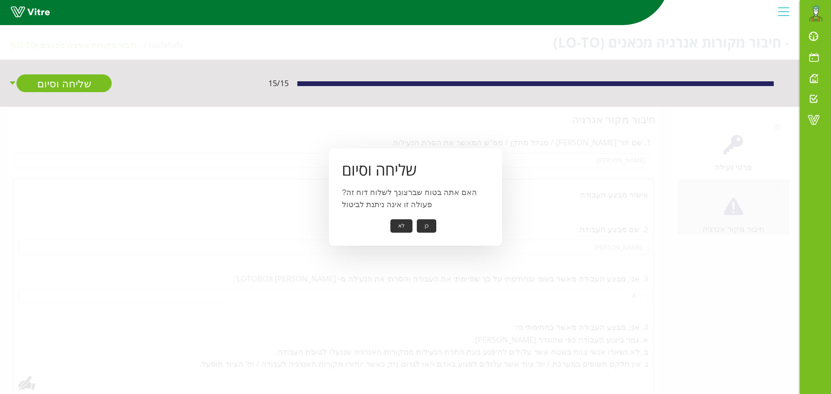
click at [426, 228] on button "כן" at bounding box center [426, 225] width 19 height 13
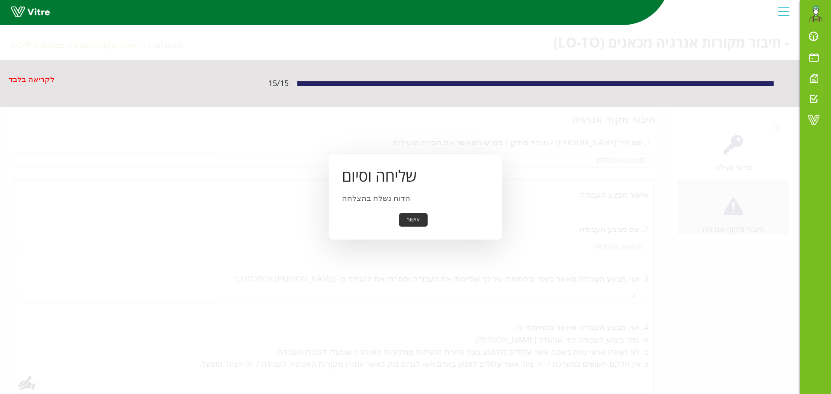
click at [417, 221] on button "אישור" at bounding box center [413, 219] width 29 height 13
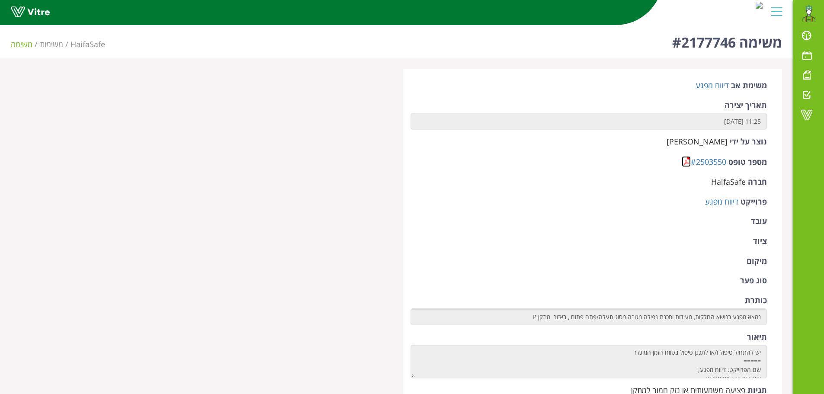
click at [686, 163] on link at bounding box center [686, 161] width 9 height 11
click at [685, 164] on link at bounding box center [686, 161] width 9 height 11
click at [684, 160] on link at bounding box center [686, 161] width 9 height 11
click at [687, 164] on link at bounding box center [686, 161] width 9 height 11
click at [684, 160] on link at bounding box center [686, 161] width 9 height 11
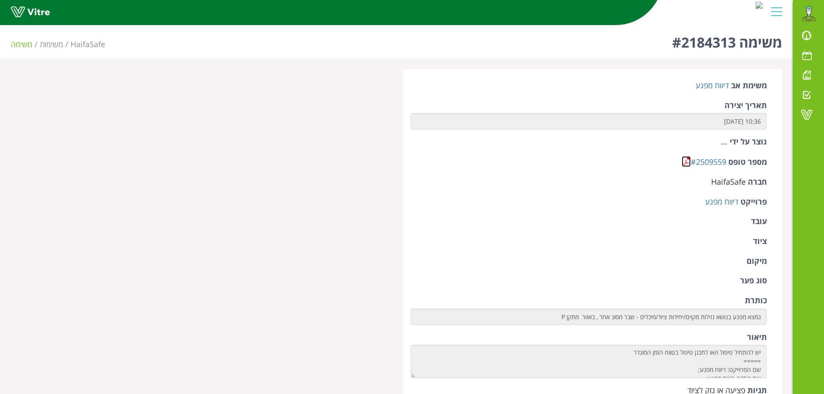
click at [687, 160] on link at bounding box center [686, 161] width 9 height 11
click at [686, 164] on link at bounding box center [686, 161] width 9 height 11
click at [685, 161] on link at bounding box center [686, 161] width 9 height 11
click at [685, 164] on link at bounding box center [686, 161] width 9 height 11
click at [685, 162] on link at bounding box center [686, 161] width 9 height 11
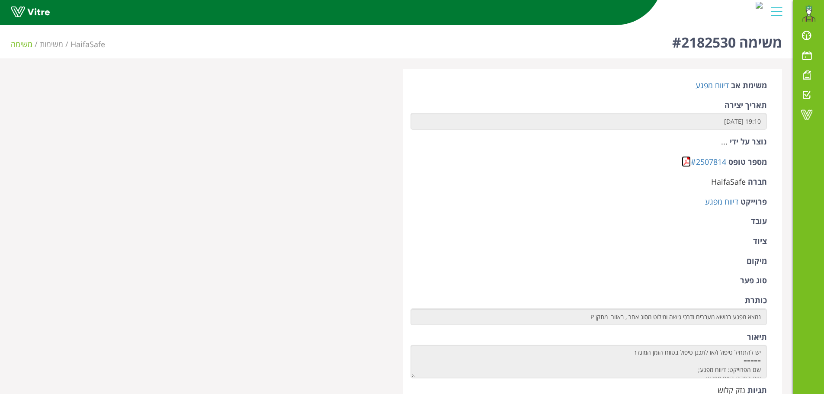
click at [686, 162] on link at bounding box center [686, 161] width 9 height 11
click at [687, 161] on link at bounding box center [686, 161] width 9 height 11
click at [686, 161] on link at bounding box center [686, 161] width 9 height 11
click at [685, 163] on link at bounding box center [686, 161] width 9 height 11
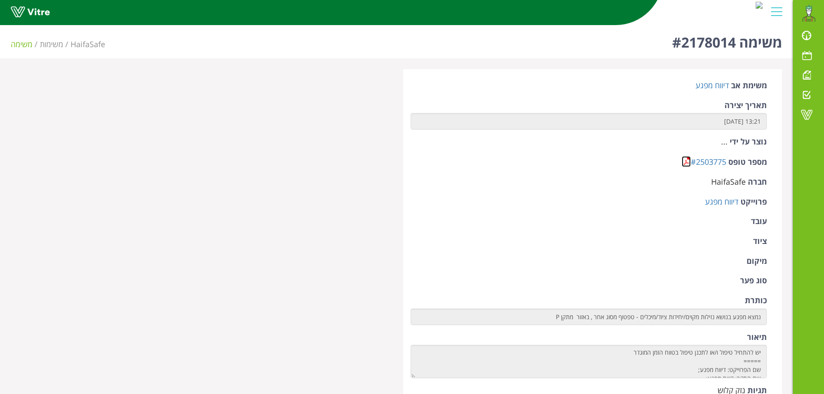
click at [685, 164] on link at bounding box center [686, 161] width 9 height 11
click at [687, 162] on link at bounding box center [686, 161] width 9 height 11
click at [684, 165] on link at bounding box center [686, 161] width 9 height 11
click at [687, 163] on link at bounding box center [686, 161] width 9 height 11
click at [686, 161] on link at bounding box center [686, 161] width 9 height 11
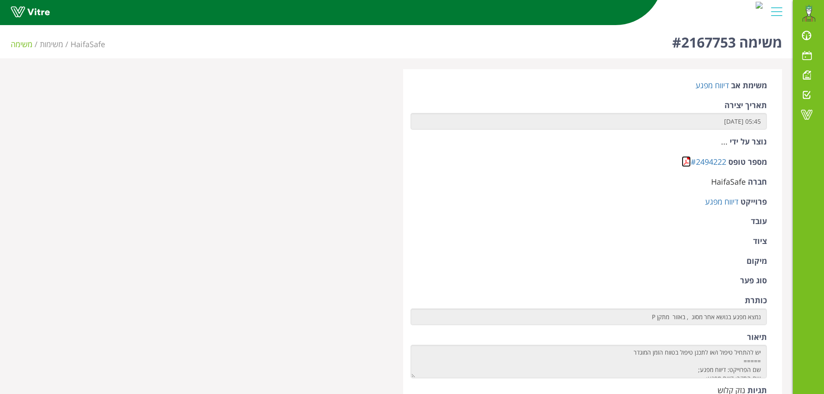
click at [687, 160] on link at bounding box center [686, 161] width 9 height 11
click at [686, 162] on link at bounding box center [686, 161] width 9 height 11
click at [685, 163] on link at bounding box center [686, 161] width 9 height 11
click at [687, 161] on link at bounding box center [686, 161] width 9 height 11
click at [687, 162] on link at bounding box center [686, 161] width 9 height 11
